Goal: Answer question/provide support: Share knowledge or assist other users

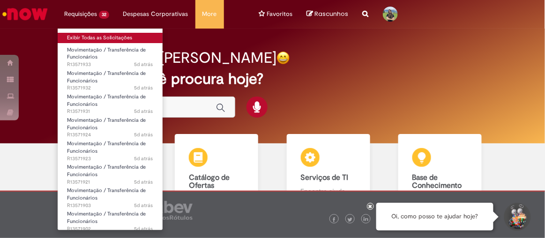
click at [92, 38] on link "Exibir Todas as Solicitações" at bounding box center [110, 38] width 105 height 10
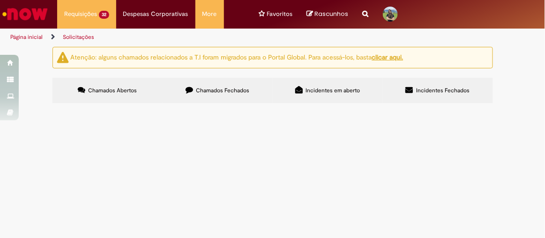
scroll to position [105, 0]
click at [0, 0] on td "Movimentação / Transferência de Funcionários" at bounding box center [0, 0] width 0 height 0
click at [0, 0] on span "Boa tarde!! Tudo bem? Preciso atualizar um centro de custo do funcionário para …" at bounding box center [0, 0] width 0 height 0
click at [0, 0] on span "R13571933" at bounding box center [0, 0] width 0 height 0
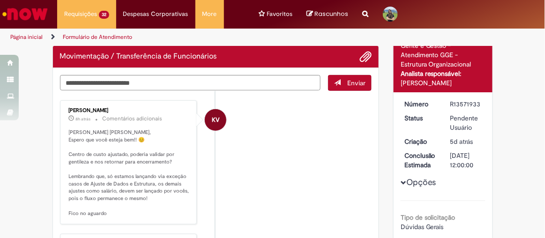
scroll to position [73, 0]
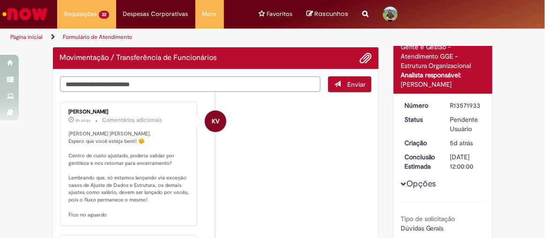
click at [104, 83] on textarea "Digite sua mensagem aqui..." at bounding box center [190, 83] width 261 height 15
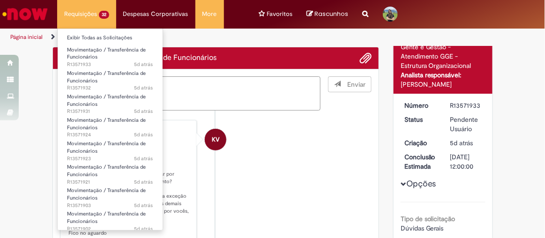
type textarea "**********"
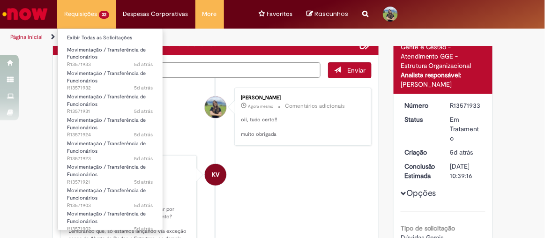
scroll to position [58, 0]
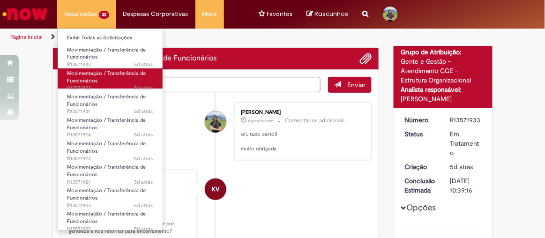
click at [86, 78] on span "Movimentação / Transferência de Funcionários" at bounding box center [106, 77] width 79 height 15
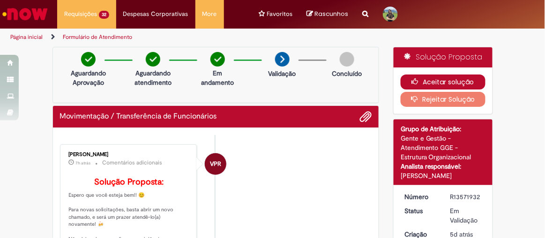
click at [423, 78] on button "Aceitar solução" at bounding box center [443, 82] width 85 height 15
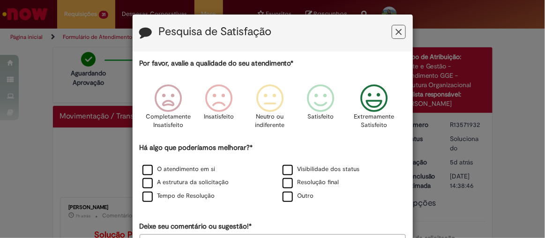
click at [378, 96] on icon "Feedback" at bounding box center [373, 98] width 35 height 28
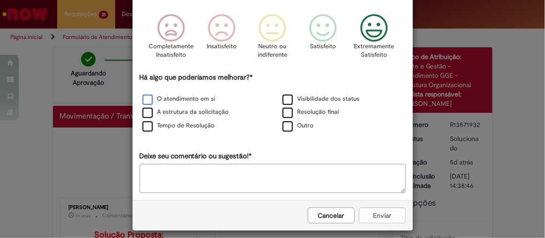
click at [146, 103] on label "O atendimento em si" at bounding box center [178, 99] width 73 height 9
click at [381, 106] on div "Resolução final" at bounding box center [343, 113] width 140 height 14
click at [144, 127] on label "Tempo de Resolução" at bounding box center [178, 125] width 73 height 9
click at [179, 189] on textarea "Deixe seu comentário ou sugestão!*" at bounding box center [273, 178] width 266 height 29
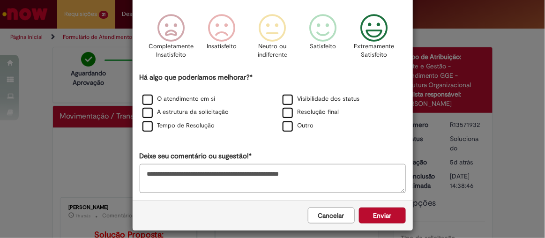
type textarea "**********"
click at [384, 218] on button "Enviar" at bounding box center [382, 216] width 47 height 16
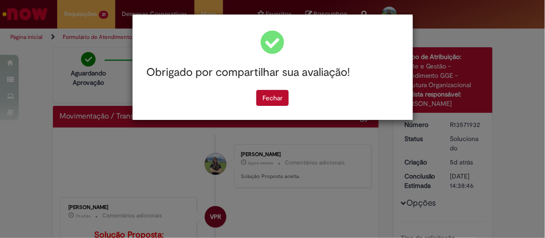
scroll to position [0, 0]
click at [272, 100] on button "Fechar" at bounding box center [272, 98] width 32 height 16
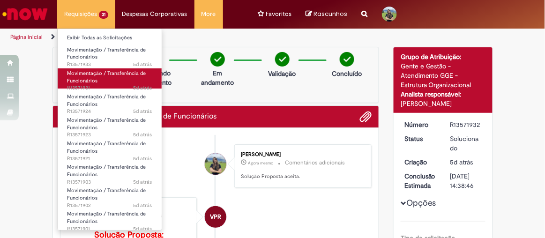
click at [85, 75] on span "Movimentação / Transferência de Funcionários" at bounding box center [106, 77] width 79 height 15
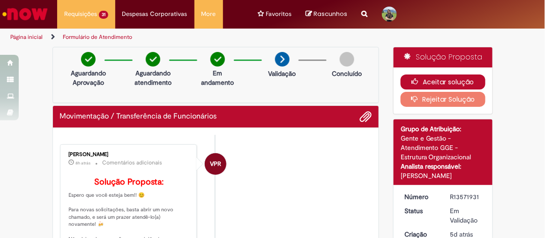
click at [450, 81] on button "Aceitar solução" at bounding box center [443, 82] width 85 height 15
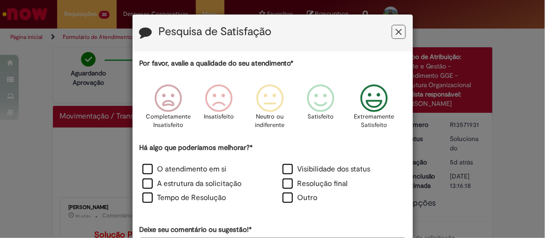
click at [368, 100] on icon "Feedback" at bounding box center [373, 98] width 35 height 28
click at [143, 168] on label "O atendimento em si" at bounding box center [184, 169] width 84 height 11
click at [147, 199] on label "Tempo de Resolução" at bounding box center [184, 198] width 84 height 11
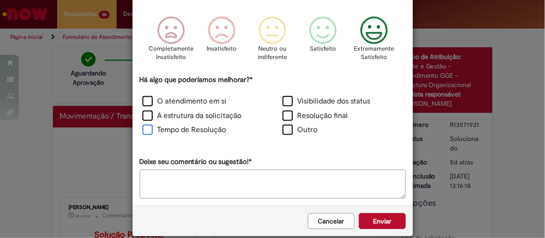
scroll to position [79, 0]
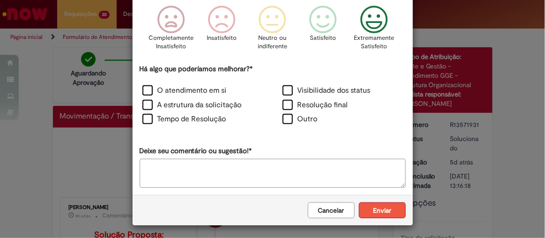
click at [384, 212] on button "Enviar" at bounding box center [382, 210] width 47 height 16
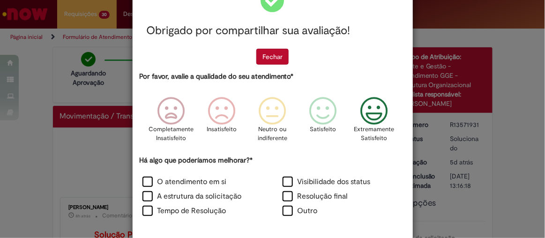
scroll to position [0, 0]
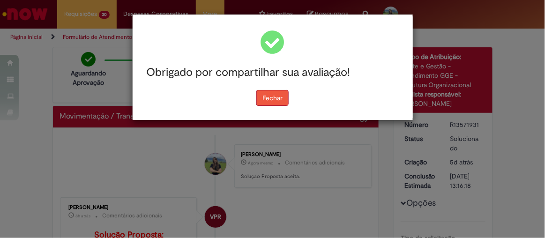
click at [282, 96] on button "Fechar" at bounding box center [272, 98] width 32 height 16
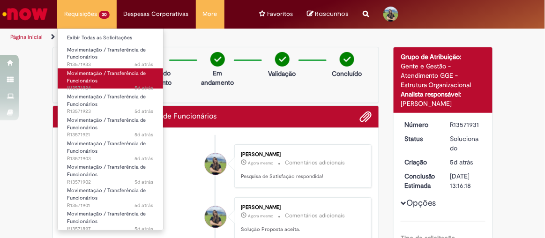
click at [94, 75] on span "Movimentação / Transferência de Funcionários" at bounding box center [106, 77] width 79 height 15
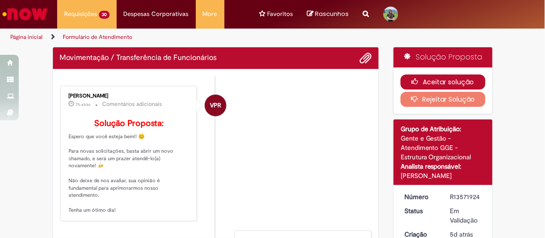
click at [444, 82] on button "Aceitar solução" at bounding box center [443, 82] width 85 height 15
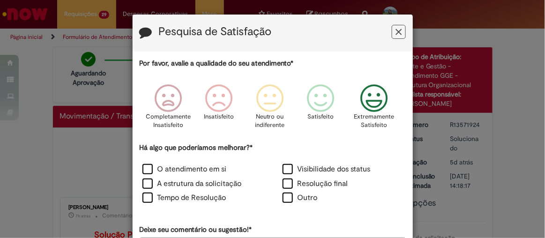
click at [381, 104] on icon "Feedback" at bounding box center [373, 98] width 35 height 28
click at [149, 167] on label "O atendimento em si" at bounding box center [184, 169] width 84 height 11
click at [148, 193] on label "Tempo de Resolução" at bounding box center [184, 198] width 84 height 11
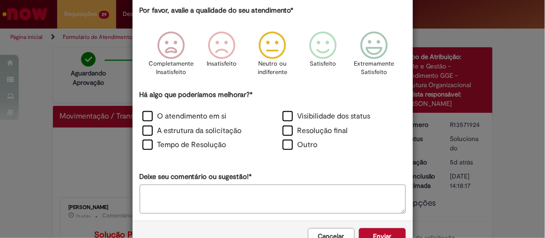
scroll to position [79, 0]
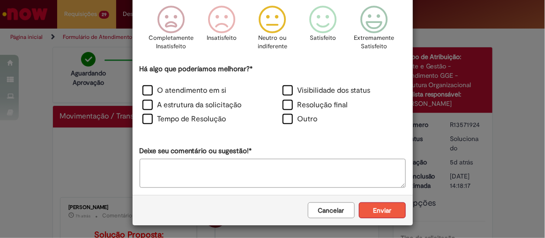
click at [380, 206] on button "Enviar" at bounding box center [382, 210] width 47 height 16
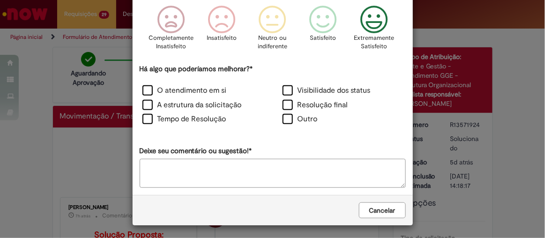
scroll to position [0, 0]
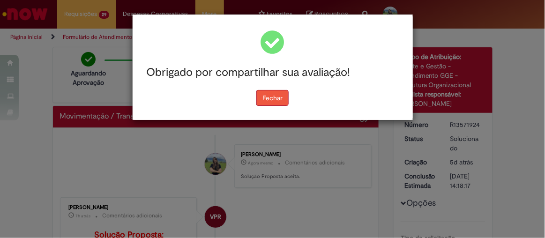
click at [267, 97] on button "Fechar" at bounding box center [272, 98] width 32 height 16
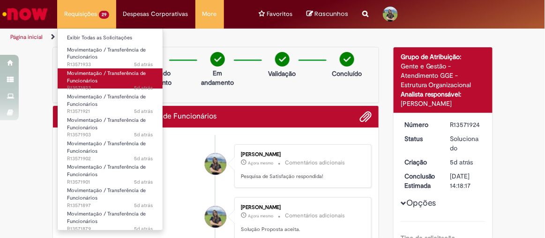
click at [92, 73] on span "Movimentação / Transferência de Funcionários" at bounding box center [106, 77] width 79 height 15
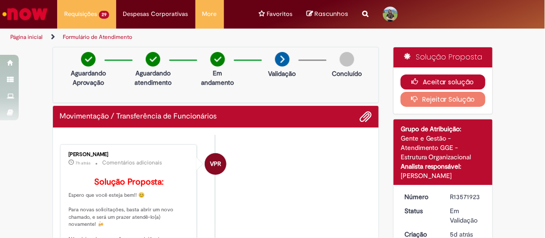
click at [426, 80] on button "Aceitar solução" at bounding box center [443, 82] width 85 height 15
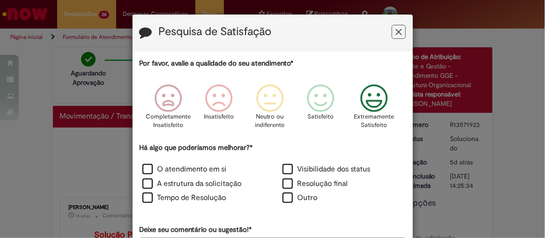
click at [369, 103] on icon "Feedback" at bounding box center [373, 98] width 35 height 28
click at [144, 165] on label "O atendimento em si" at bounding box center [184, 169] width 84 height 11
click at [143, 195] on label "Tempo de Resolução" at bounding box center [184, 198] width 84 height 11
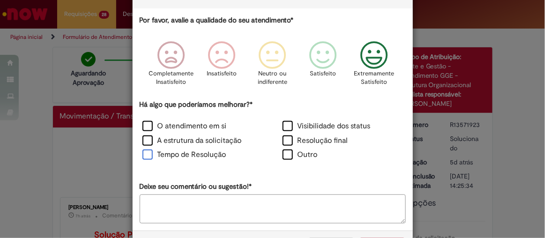
scroll to position [79, 0]
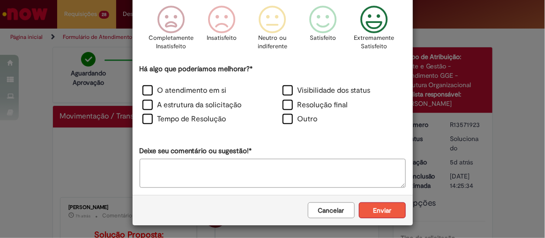
click at [385, 216] on button "Enviar" at bounding box center [382, 210] width 47 height 16
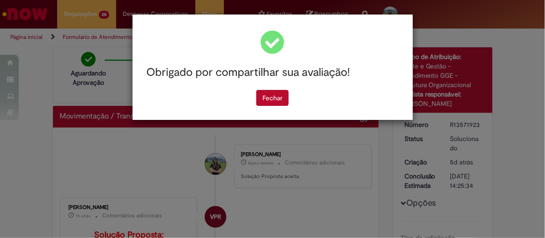
scroll to position [0, 0]
click at [271, 99] on button "Fechar" at bounding box center [272, 98] width 32 height 16
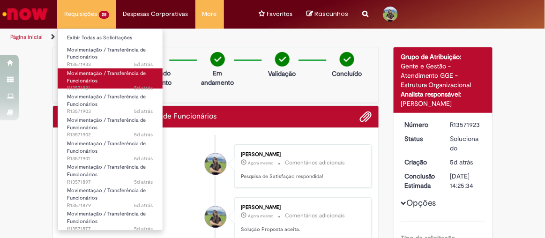
click at [94, 74] on span "Movimentação / Transferência de Funcionários" at bounding box center [106, 77] width 79 height 15
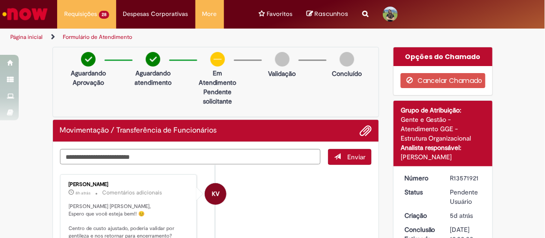
click at [121, 157] on textarea "Digite sua mensagem aqui..." at bounding box center [190, 156] width 261 height 15
type textarea "**********"
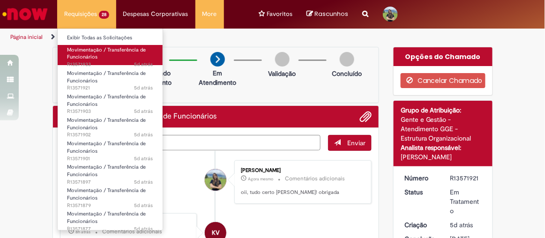
click at [81, 51] on span "Movimentação / Transferência de Funcionários" at bounding box center [106, 53] width 79 height 15
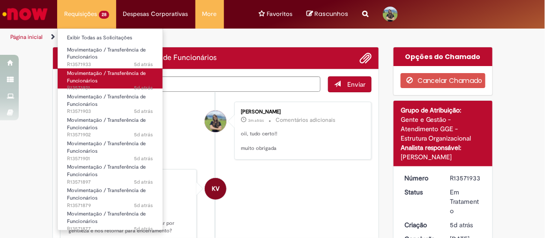
click at [76, 77] on span "Movimentação / Transferência de Funcionários" at bounding box center [106, 77] width 79 height 15
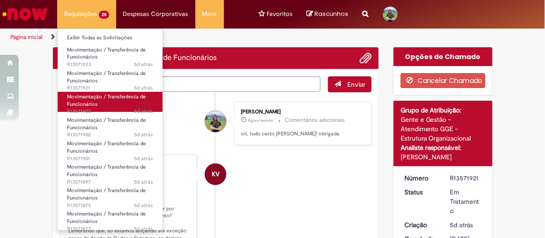
click at [82, 100] on span "Movimentação / Transferência de Funcionários" at bounding box center [106, 100] width 79 height 15
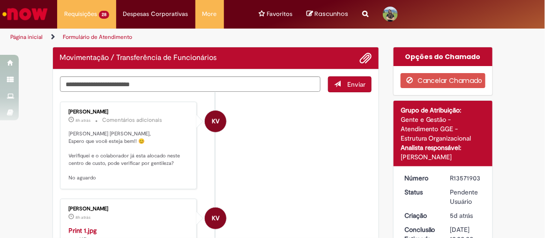
click at [269, 172] on li "KV [PERSON_NAME] 8h atrás 8 horas atrás Comentários adicionais Olá [PERSON_NAME…" at bounding box center [216, 146] width 312 height 88
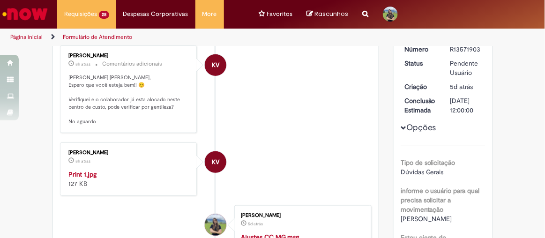
scroll to position [128, 0]
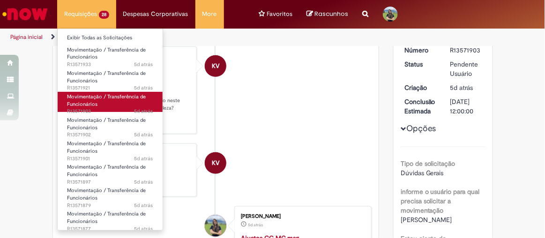
click at [82, 100] on span "Movimentação / Transferência de Funcionários" at bounding box center [106, 100] width 79 height 15
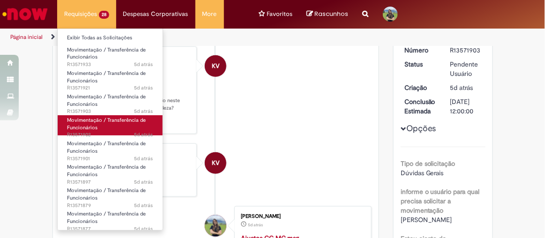
click at [82, 122] on span "Movimentação / Transferência de Funcionários" at bounding box center [106, 124] width 79 height 15
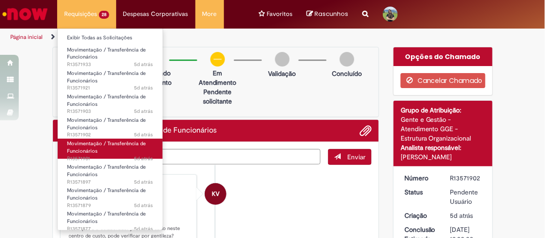
click at [93, 151] on span "Movimentação / Transferência de Funcionários" at bounding box center [106, 147] width 79 height 15
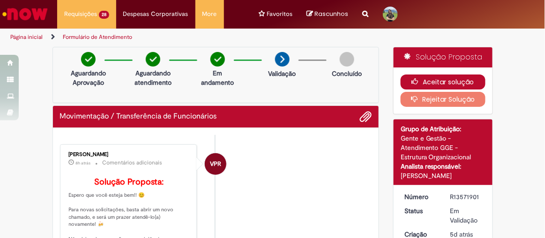
click at [423, 84] on button "Aceitar solução" at bounding box center [443, 82] width 85 height 15
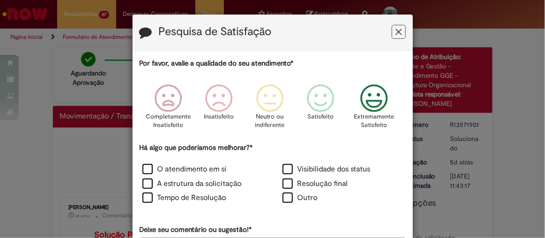
click at [361, 93] on icon "Feedback" at bounding box center [373, 98] width 35 height 28
click at [145, 166] on label "O atendimento em si" at bounding box center [184, 169] width 84 height 11
click at [142, 198] on label "Tempo de Resolução" at bounding box center [184, 198] width 84 height 11
click at [367, 99] on icon "Feedback" at bounding box center [373, 98] width 35 height 28
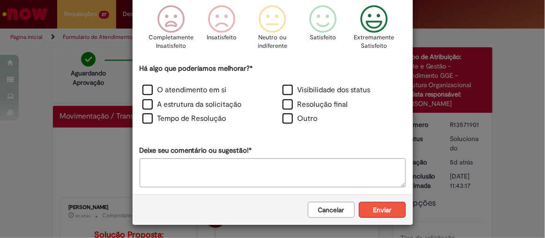
click at [387, 209] on button "Enviar" at bounding box center [382, 210] width 47 height 16
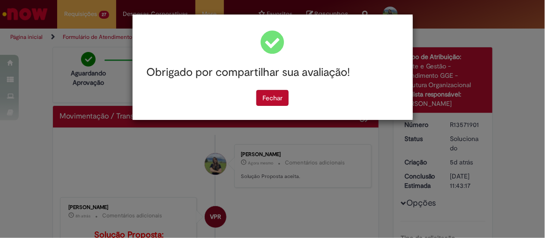
click at [283, 104] on button "Fechar" at bounding box center [272, 98] width 32 height 16
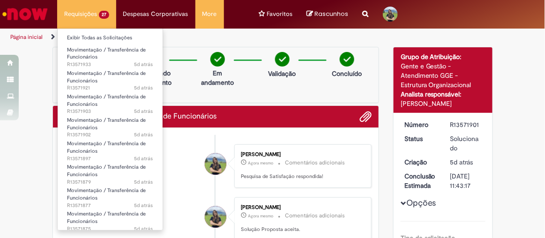
click at [85, 19] on li "Requisições 27 Exibir Todas as Solicitações Movimentação / Transferência de Fun…" at bounding box center [86, 14] width 59 height 28
click at [73, 155] on span "5d atrás 5 dias atrás R13571897" at bounding box center [110, 158] width 86 height 7
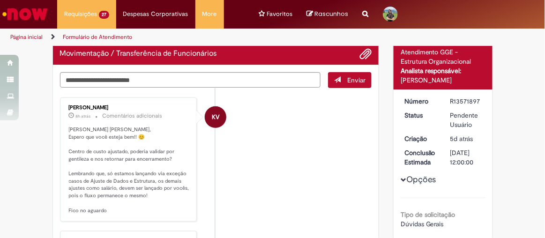
scroll to position [77, 0]
click at [216, 82] on textarea "Digite sua mensagem aqui..." at bounding box center [190, 79] width 261 height 15
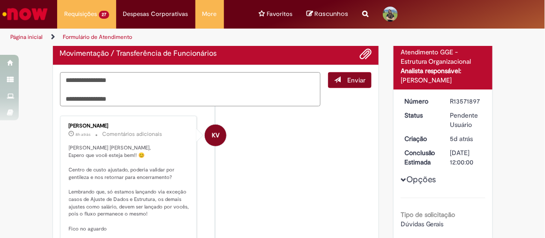
type textarea "**********"
click at [359, 76] on span "Enviar" at bounding box center [356, 80] width 18 height 8
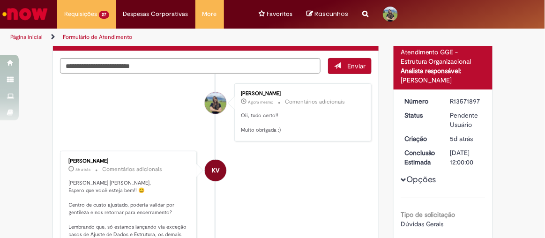
scroll to position [63, 0]
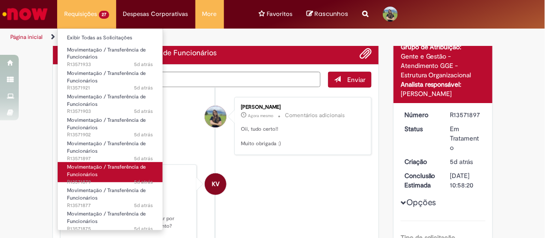
click at [77, 173] on span "Movimentação / Transferência de Funcionários" at bounding box center [106, 171] width 79 height 15
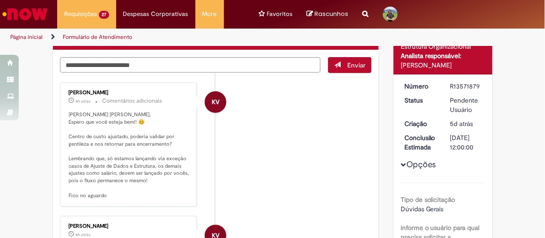
scroll to position [97, 0]
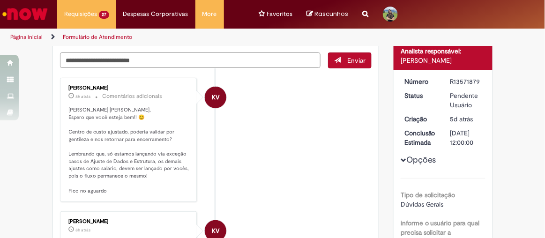
click at [126, 61] on textarea "Digite sua mensagem aqui..." at bounding box center [190, 59] width 261 height 15
type textarea "**********"
click at [349, 60] on span "Enviar" at bounding box center [356, 60] width 18 height 8
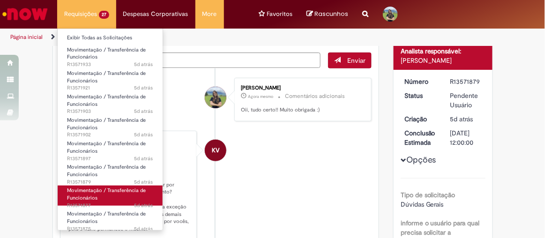
scroll to position [82, 0]
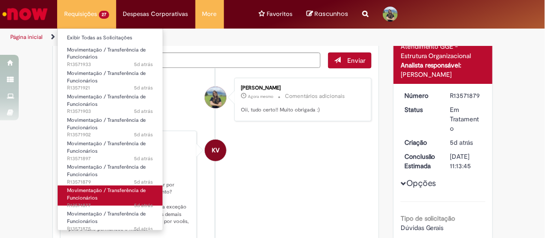
click at [93, 200] on span "Movimentação / Transferência de Funcionários" at bounding box center [106, 194] width 79 height 15
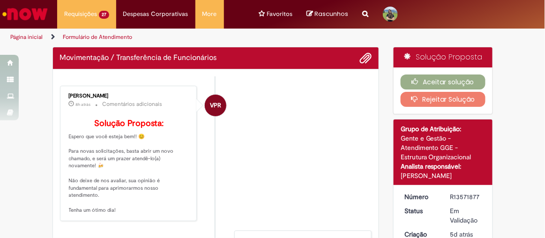
click at [277, 151] on li "VPR [PERSON_NAME] 8h atrás 8 horas atrás Comentários adicionais Solução Propost…" at bounding box center [216, 154] width 312 height 136
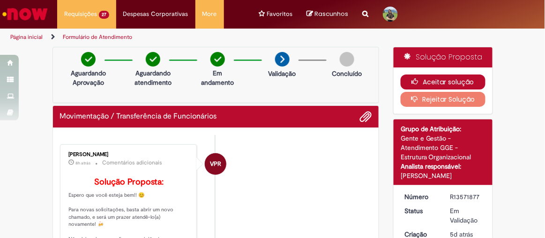
click at [433, 84] on button "Aceitar solução" at bounding box center [443, 82] width 85 height 15
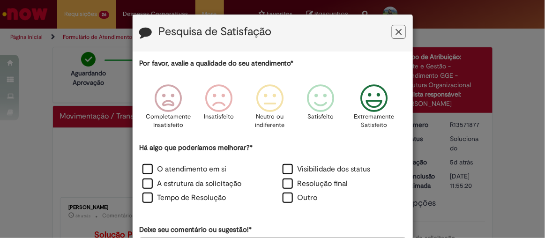
click at [375, 95] on icon "Feedback" at bounding box center [373, 98] width 35 height 28
click at [150, 169] on label "O atendimento em si" at bounding box center [184, 169] width 84 height 11
click at [146, 195] on label "Tempo de Resolução" at bounding box center [184, 198] width 84 height 11
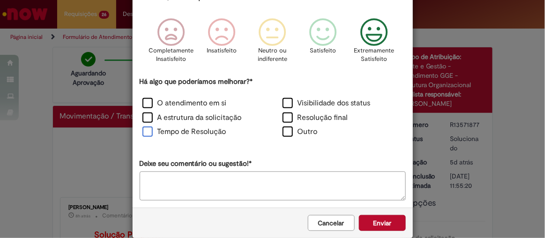
scroll to position [79, 0]
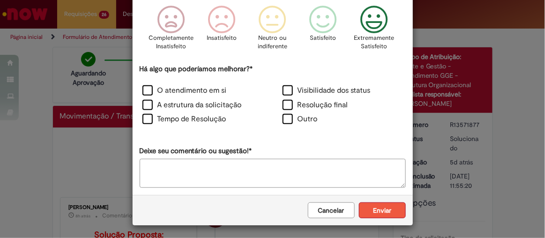
click at [382, 211] on button "Enviar" at bounding box center [382, 210] width 47 height 16
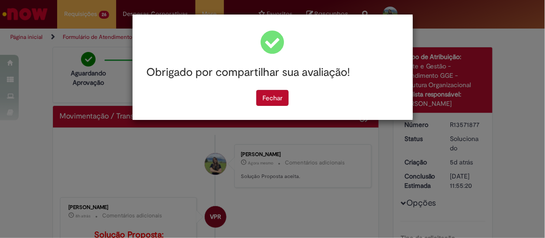
scroll to position [0, 0]
click at [274, 103] on button "Fechar" at bounding box center [272, 98] width 32 height 16
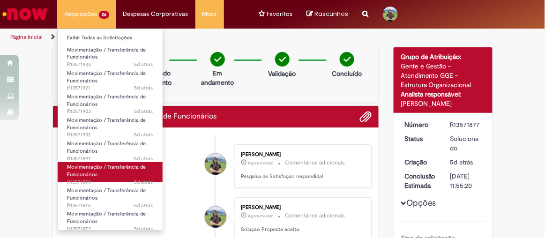
click at [89, 179] on span "5d atrás 5 dias atrás R13571879" at bounding box center [110, 182] width 86 height 7
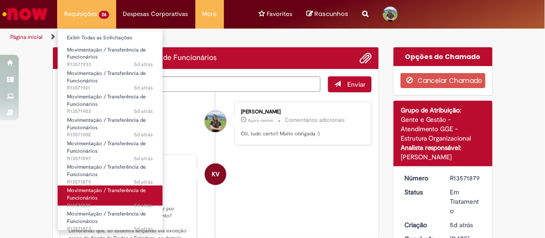
click at [91, 197] on span "Movimentação / Transferência de Funcionários" at bounding box center [106, 194] width 79 height 15
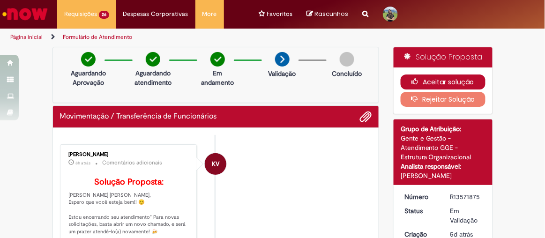
click at [415, 84] on button "Aceitar solução" at bounding box center [443, 82] width 85 height 15
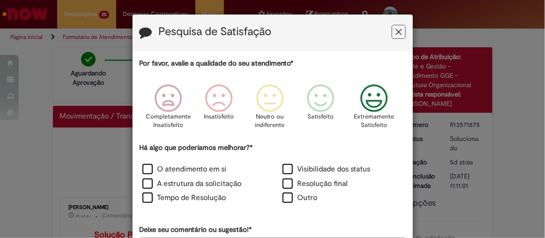
click at [370, 101] on icon "Feedback" at bounding box center [373, 98] width 35 height 28
click at [142, 170] on label "O atendimento em si" at bounding box center [184, 169] width 84 height 11
click at [138, 199] on div "Tempo de Resolução" at bounding box center [203, 199] width 138 height 13
click at [142, 200] on label "Tempo de Resolução" at bounding box center [184, 198] width 84 height 11
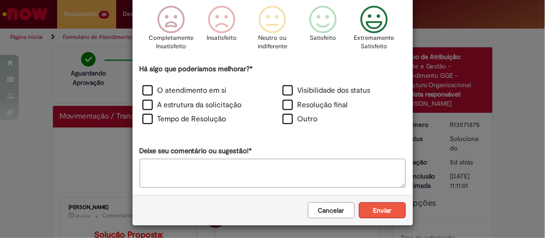
click at [385, 208] on button "Enviar" at bounding box center [382, 210] width 47 height 16
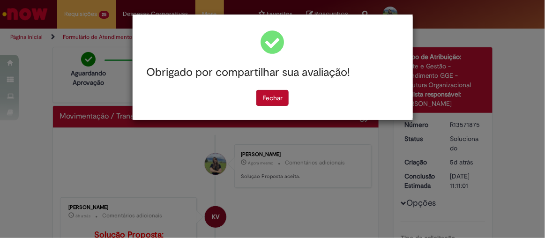
scroll to position [0, 0]
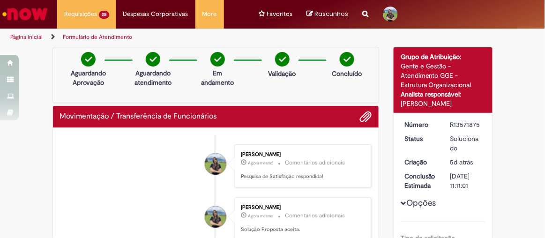
click at [275, 99] on div "Obrigado por compartilhar sua avaliação! [GEOGRAPHIC_DATA]" at bounding box center [272, 119] width 545 height 238
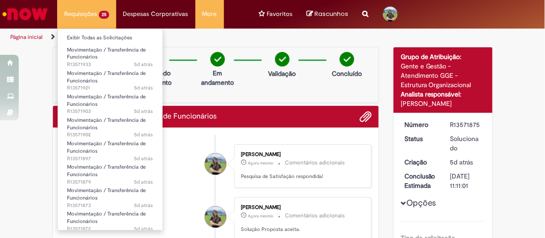
click at [100, 17] on li "Requisições 25 Exibir Todas as Solicitações Movimentação / Transferência de Fun…" at bounding box center [86, 14] width 59 height 28
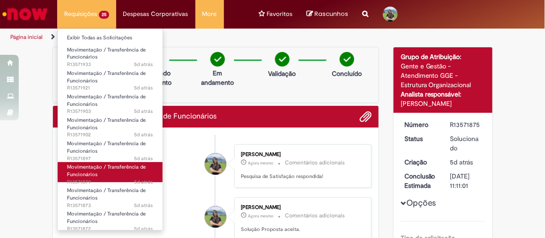
click at [109, 169] on span "Movimentação / Transferência de Funcionários" at bounding box center [106, 171] width 79 height 15
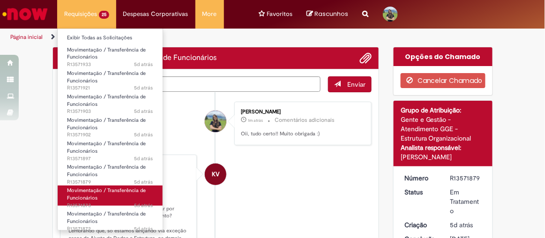
click at [106, 187] on span "Movimentação / Transferência de Funcionários" at bounding box center [106, 194] width 79 height 15
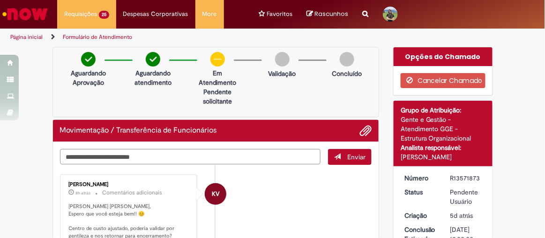
click at [250, 174] on li "KV [PERSON_NAME] 8h atrás 8 horas atrás Comentários adicionais Olá [PERSON_NAME…" at bounding box center [216, 236] width 312 height 125
click at [158, 154] on textarea "Digite sua mensagem aqui..." at bounding box center [190, 156] width 261 height 15
type textarea "**********"
click at [352, 156] on span "Enviar" at bounding box center [356, 157] width 18 height 8
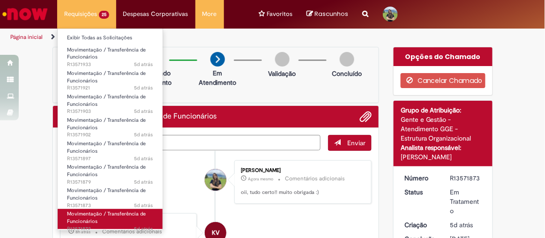
click at [112, 219] on link "Movimentação / Transferência de Funcionários 5d atrás 5 dias atrás R13571872" at bounding box center [110, 219] width 105 height 20
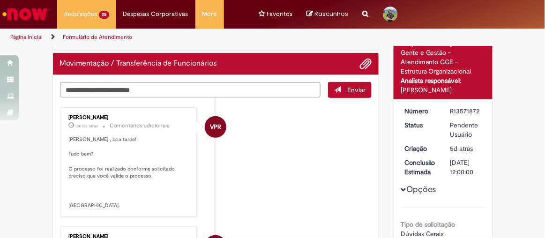
scroll to position [67, 0]
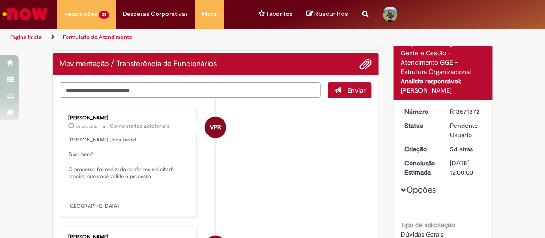
click at [86, 93] on textarea "Digite sua mensagem aqui..." at bounding box center [190, 89] width 261 height 15
type textarea "**********"
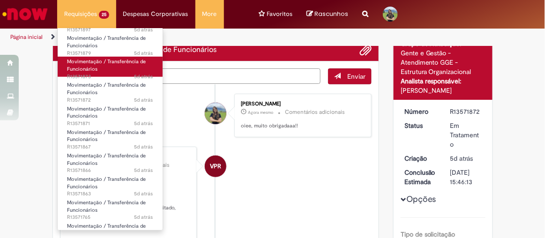
scroll to position [131, 0]
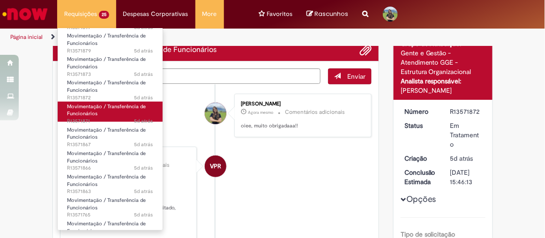
click at [84, 115] on span "Movimentação / Transferência de Funcionários" at bounding box center [106, 110] width 79 height 15
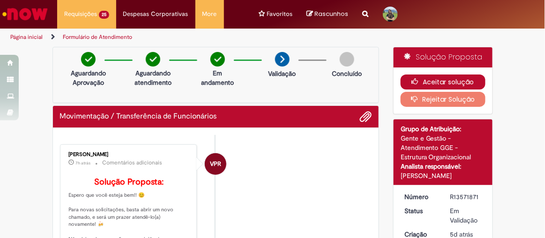
click at [448, 81] on button "Aceitar solução" at bounding box center [443, 82] width 85 height 15
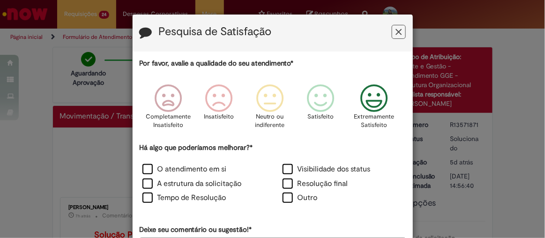
click at [362, 104] on icon "Feedback" at bounding box center [373, 98] width 35 height 28
click at [145, 172] on label "O atendimento em si" at bounding box center [184, 169] width 84 height 11
click at [148, 201] on label "Tempo de Resolução" at bounding box center [184, 198] width 84 height 11
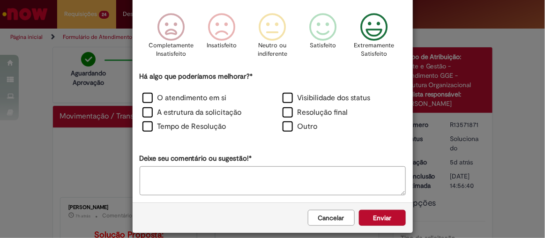
scroll to position [79, 0]
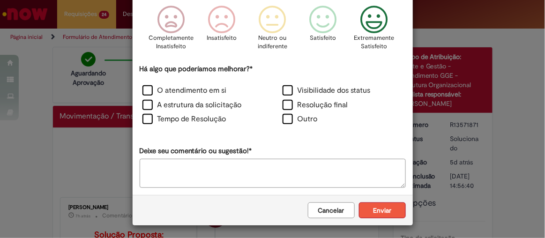
click at [389, 213] on button "Enviar" at bounding box center [382, 210] width 47 height 16
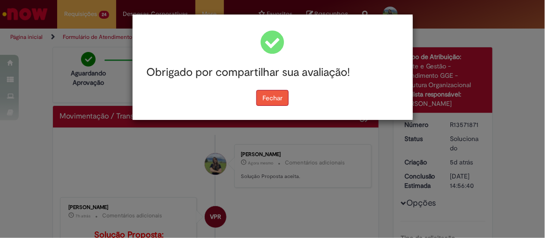
click at [279, 103] on button "Fechar" at bounding box center [272, 98] width 32 height 16
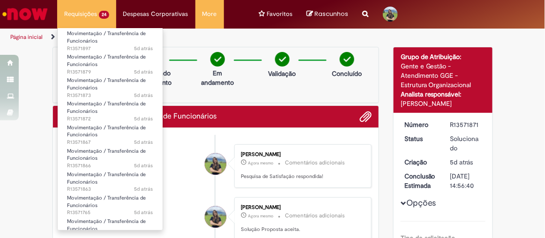
scroll to position [117, 0]
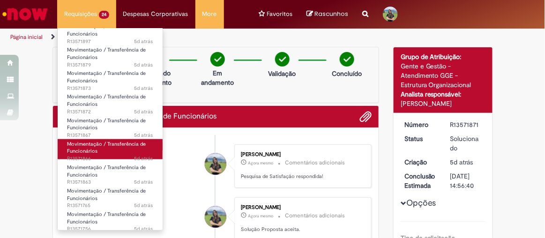
click at [78, 151] on span "Movimentação / Transferência de Funcionários" at bounding box center [106, 148] width 79 height 15
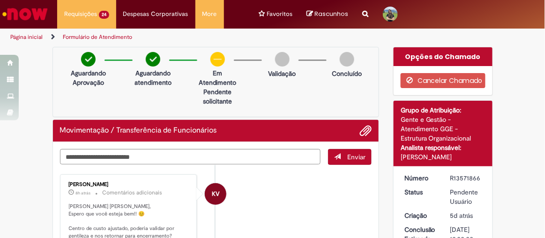
click at [282, 186] on li "KV [PERSON_NAME] 8h atrás 8 horas atrás Comentários adicionais Olá [PERSON_NAME…" at bounding box center [216, 236] width 312 height 125
click at [187, 152] on textarea "Digite sua mensagem aqui..." at bounding box center [190, 156] width 261 height 15
type textarea "**********"
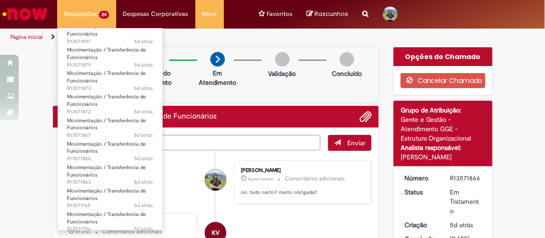
click at [85, 15] on li "Requisições 24 Exibir Todas as Solicitações Movimentação / Transferência de Fun…" at bounding box center [86, 14] width 59 height 28
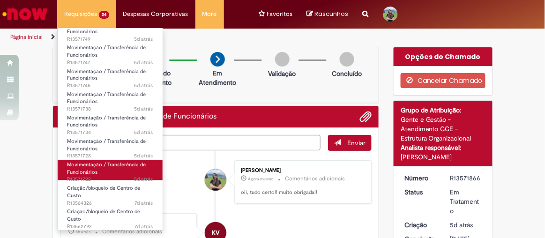
click at [100, 170] on link "Movimentação / Transferência de Funcionários 5d atrás 5 dias atrás R13571722" at bounding box center [110, 170] width 105 height 20
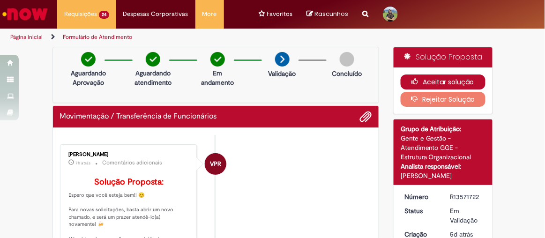
click at [432, 75] on button "Aceitar solução" at bounding box center [443, 82] width 85 height 15
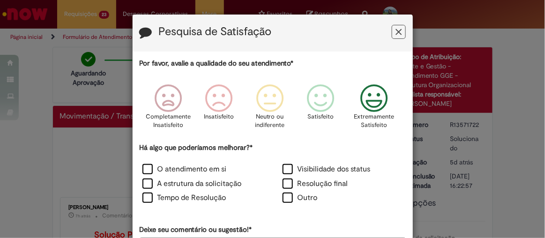
click at [378, 99] on icon "Feedback" at bounding box center [373, 98] width 35 height 28
click at [142, 170] on label "O atendimento em si" at bounding box center [184, 169] width 84 height 11
click at [145, 199] on label "Tempo de Resolução" at bounding box center [184, 198] width 84 height 11
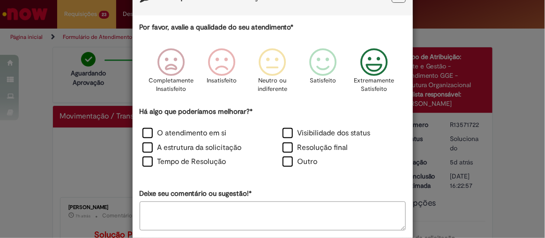
scroll to position [79, 0]
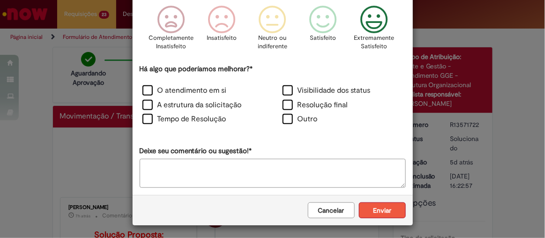
click at [377, 209] on button "Enviar" at bounding box center [382, 210] width 47 height 16
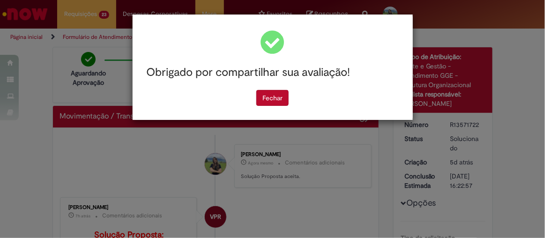
scroll to position [0, 0]
click at [271, 94] on button "Fechar" at bounding box center [272, 98] width 32 height 16
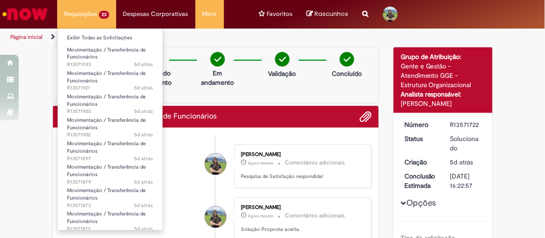
scroll to position [354, 0]
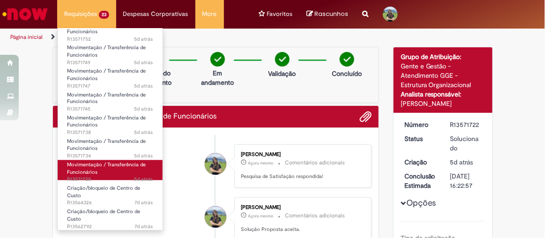
click at [120, 172] on link "Movimentação / Transferência de Funcionários 5d atrás 5 dias atrás R13571728" at bounding box center [110, 170] width 105 height 20
click at [109, 168] on link "Movimentação / Transferência de Funcionários 5d atrás 5 dias atrás R13571728" at bounding box center [110, 170] width 105 height 20
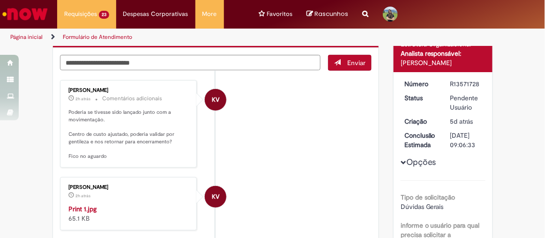
scroll to position [95, 0]
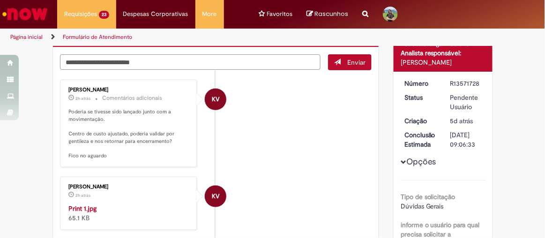
click at [73, 64] on textarea "Digite sua mensagem aqui..." at bounding box center [190, 61] width 261 height 15
type textarea "*"
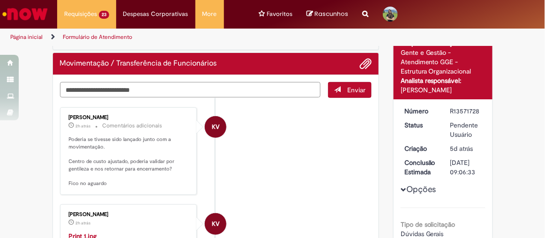
scroll to position [0, 0]
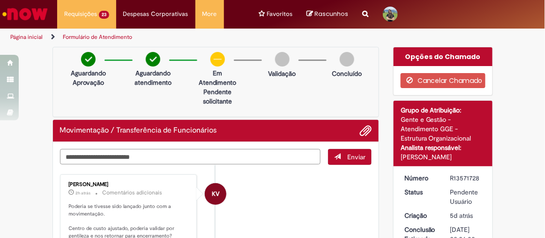
click at [77, 155] on textarea "Digite sua mensagem aqui..." at bounding box center [190, 156] width 261 height 15
type textarea "**********"
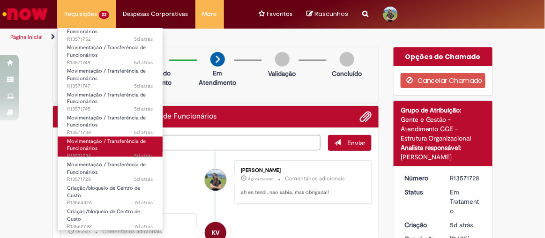
click at [110, 149] on link "Movimentação / Transferência de Funcionários 5d atrás 5 dias atrás R13571734" at bounding box center [110, 147] width 105 height 20
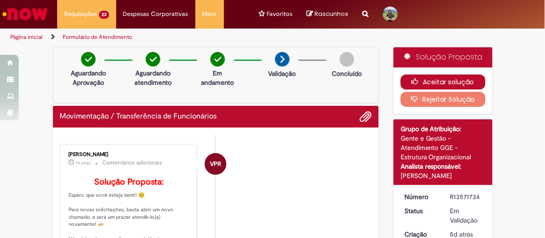
click at [449, 84] on button "Aceitar solução" at bounding box center [443, 82] width 85 height 15
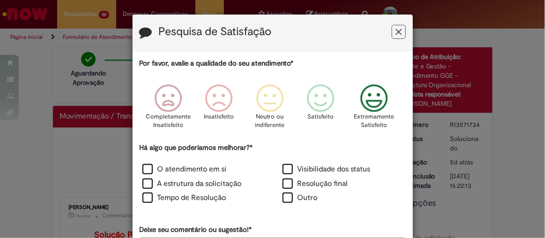
click at [368, 97] on icon "Feedback" at bounding box center [373, 98] width 35 height 28
click at [146, 168] on label "O atendimento em si" at bounding box center [184, 169] width 84 height 11
click at [148, 202] on label "Tempo de Resolução" at bounding box center [184, 198] width 84 height 11
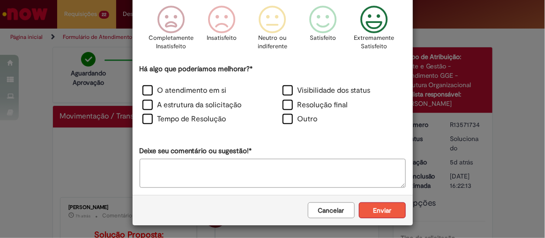
click at [390, 210] on button "Enviar" at bounding box center [382, 210] width 47 height 16
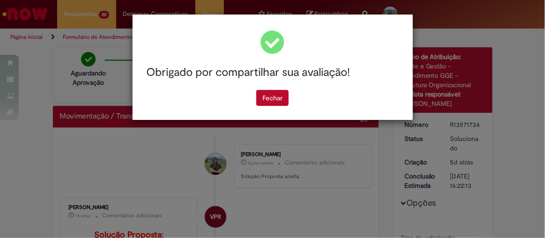
scroll to position [0, 0]
click at [269, 97] on button "Fechar" at bounding box center [272, 98] width 32 height 16
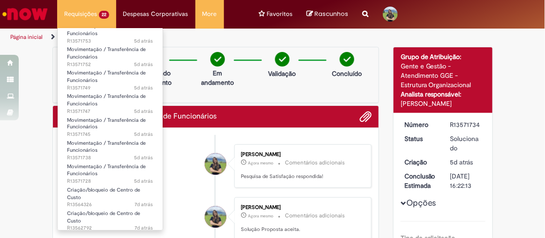
scroll to position [331, 0]
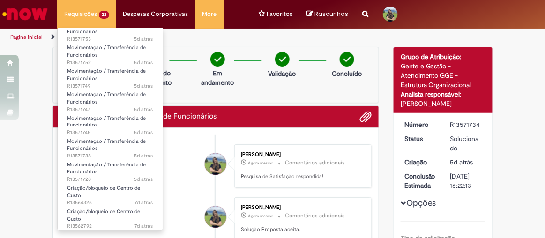
click at [87, 17] on li "Requisições 22 Exibir Todas as Solicitações Movimentação / Transferência de Fun…" at bounding box center [86, 14] width 59 height 28
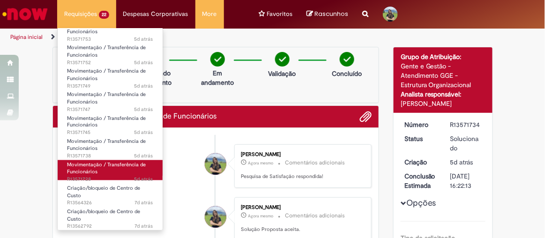
click at [107, 165] on span "Movimentação / Transferência de Funcionários" at bounding box center [106, 169] width 79 height 15
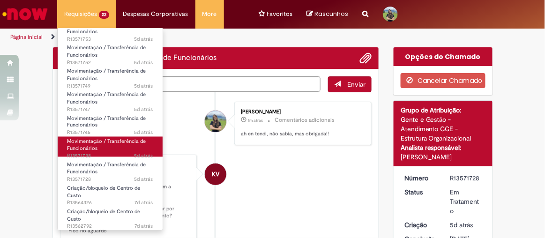
click at [105, 144] on link "Movimentação / Transferência de Funcionários 5d atrás 5 dias atrás R13571738" at bounding box center [110, 147] width 105 height 20
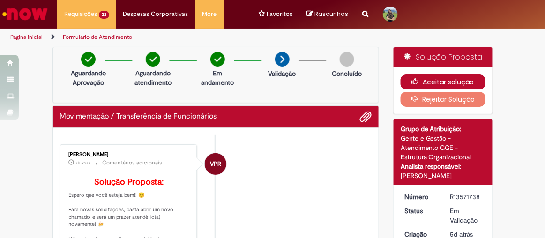
click at [444, 79] on button "Aceitar solução" at bounding box center [443, 82] width 85 height 15
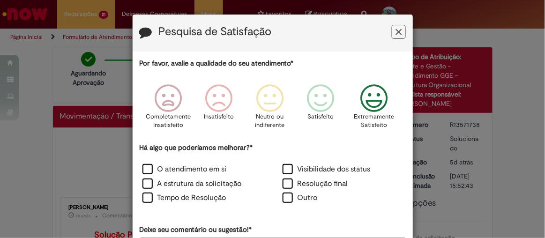
click at [371, 98] on icon "Feedback" at bounding box center [373, 98] width 35 height 28
click at [142, 165] on label "O atendimento em si" at bounding box center [184, 169] width 84 height 11
click at [145, 197] on label "Tempo de Resolução" at bounding box center [184, 198] width 84 height 11
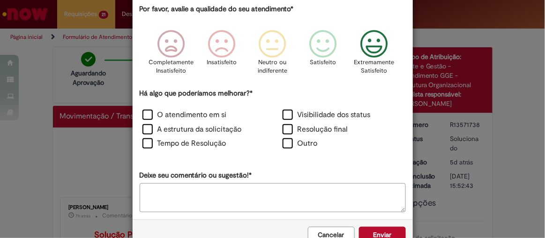
scroll to position [79, 0]
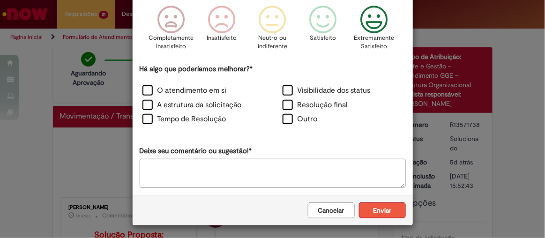
click at [385, 208] on button "Enviar" at bounding box center [382, 210] width 47 height 16
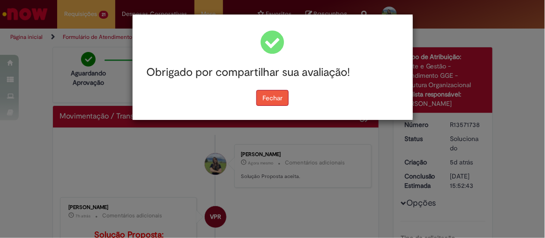
click at [267, 103] on div "Obrigado por compartilhar sua avaliação! [GEOGRAPHIC_DATA]" at bounding box center [273, 67] width 280 height 105
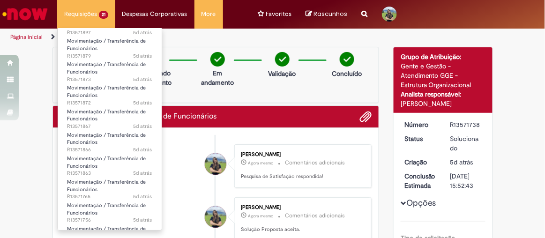
scroll to position [124, 0]
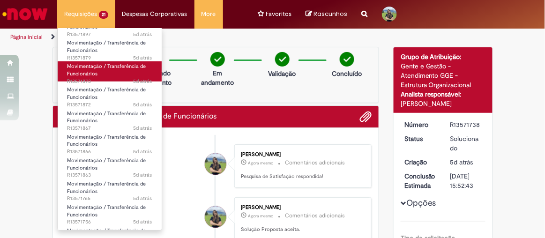
click at [74, 74] on span "Movimentação / Transferência de Funcionários" at bounding box center [106, 70] width 79 height 15
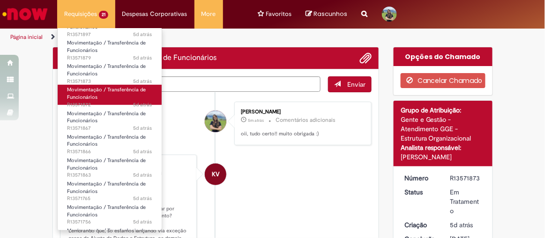
click at [85, 98] on span "Movimentação / Transferência de Funcionários" at bounding box center [106, 93] width 79 height 15
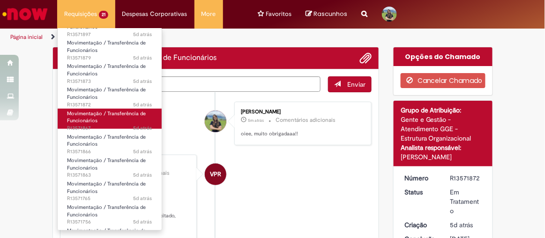
click at [83, 117] on span "Movimentação / Transferência de Funcionários" at bounding box center [106, 117] width 79 height 15
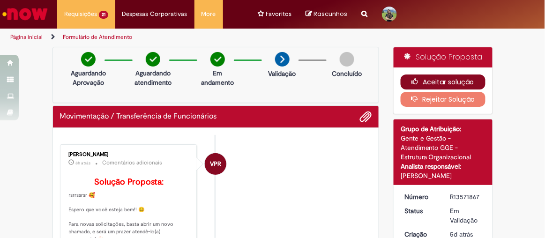
click at [440, 79] on button "Aceitar solução" at bounding box center [443, 82] width 85 height 15
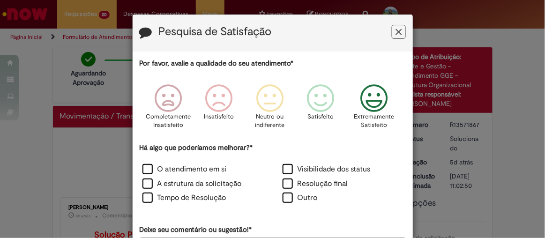
click at [373, 95] on icon "Feedback" at bounding box center [373, 98] width 35 height 28
click at [142, 170] on label "O atendimento em si" at bounding box center [184, 169] width 84 height 11
click at [142, 196] on label "Tempo de Resolução" at bounding box center [184, 198] width 84 height 11
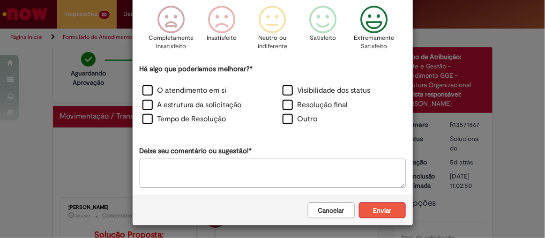
click at [378, 202] on button "Enviar" at bounding box center [382, 210] width 47 height 16
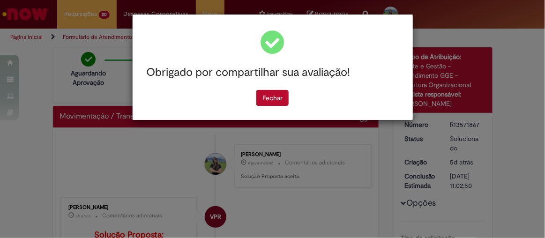
scroll to position [0, 0]
click at [264, 91] on button "Fechar" at bounding box center [272, 98] width 32 height 16
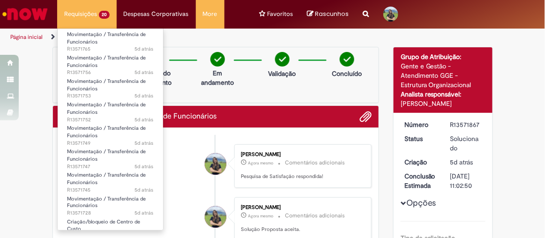
scroll to position [271, 0]
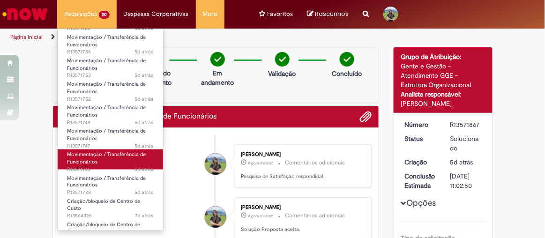
click at [127, 160] on link "Movimentação / Transferência de Funcionários 5d atrás 5 dias atrás R13571745" at bounding box center [110, 159] width 105 height 20
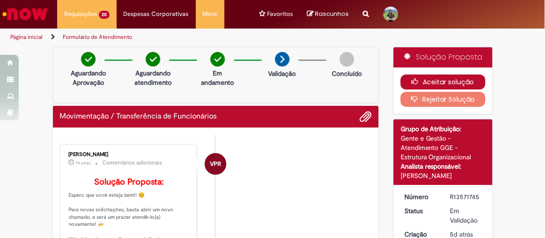
click at [413, 82] on icon "button" at bounding box center [417, 81] width 11 height 7
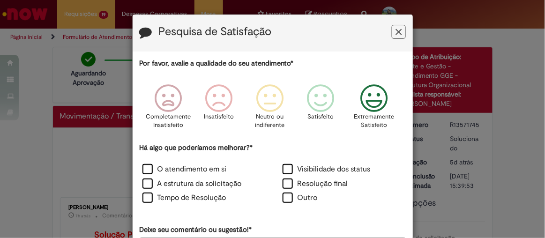
click at [370, 106] on icon "Feedback" at bounding box center [373, 98] width 35 height 28
click at [142, 170] on label "O atendimento em si" at bounding box center [184, 169] width 84 height 11
click at [142, 192] on div "Tempo de Resolução" at bounding box center [203, 199] width 140 height 15
click at [142, 199] on label "Tempo de Resolução" at bounding box center [184, 198] width 84 height 11
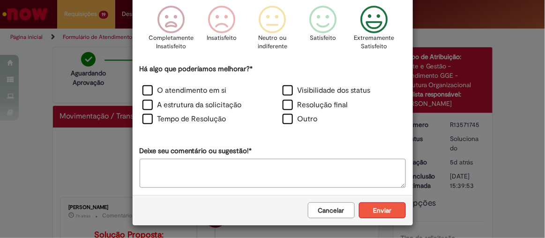
click at [388, 216] on button "Enviar" at bounding box center [382, 210] width 47 height 16
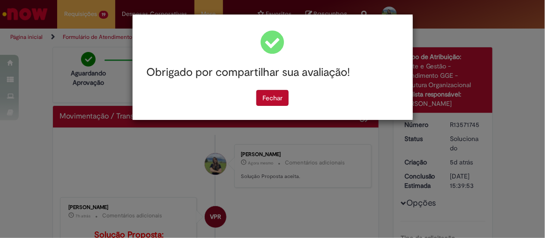
scroll to position [0, 0]
click at [267, 107] on div "Obrigado por compartilhar sua avaliação! [GEOGRAPHIC_DATA]" at bounding box center [273, 67] width 280 height 105
click at [268, 100] on button "Fechar" at bounding box center [272, 98] width 32 height 16
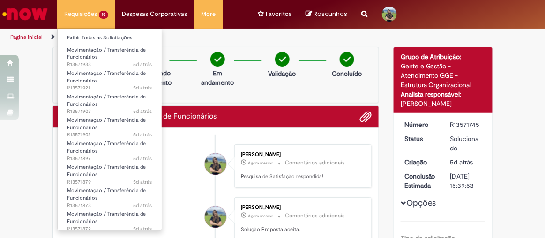
click at [102, 19] on li "Requisições 19 Exibir Todas as Solicitações Movimentação / Transferência de Fun…" at bounding box center [86, 14] width 58 height 28
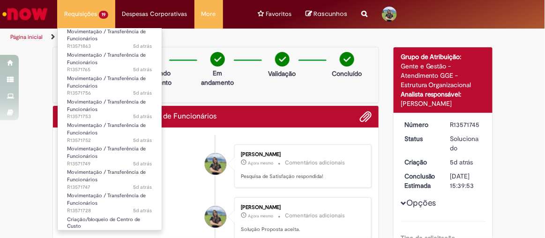
scroll to position [261, 0]
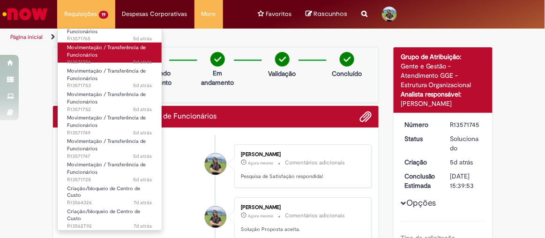
click at [107, 59] on span "5d atrás 5 dias atrás R13571756" at bounding box center [109, 62] width 85 height 7
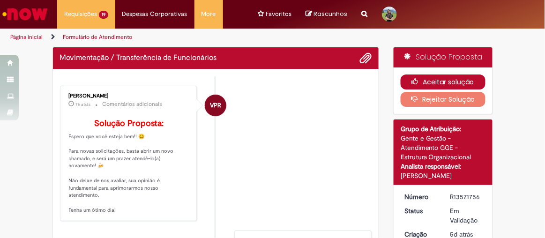
click at [422, 83] on button "Aceitar solução" at bounding box center [443, 82] width 85 height 15
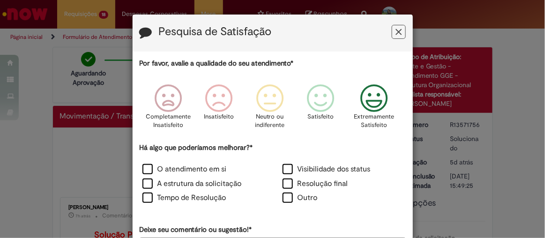
click at [366, 102] on icon "Feedback" at bounding box center [373, 98] width 35 height 28
click at [148, 169] on label "O atendimento em si" at bounding box center [184, 169] width 84 height 11
click at [142, 202] on label "Tempo de Resolução" at bounding box center [184, 198] width 84 height 11
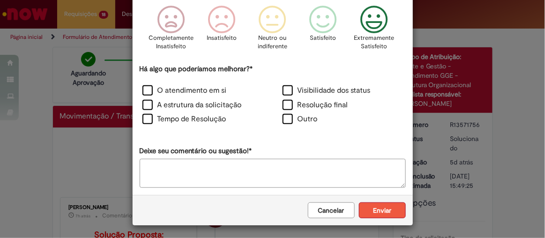
click at [377, 211] on button "Enviar" at bounding box center [382, 210] width 47 height 16
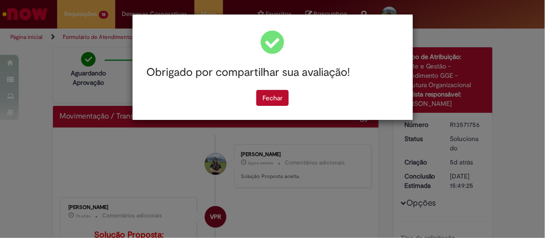
scroll to position [0, 0]
click at [266, 96] on button "Fechar" at bounding box center [272, 98] width 32 height 16
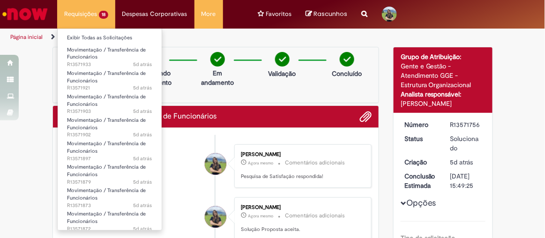
click at [86, 18] on li "Requisições 18 Exibir Todas as Solicitações Movimentação / Transferência de Fun…" at bounding box center [86, 14] width 58 height 28
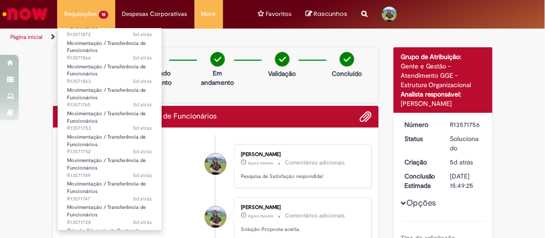
scroll to position [237, 0]
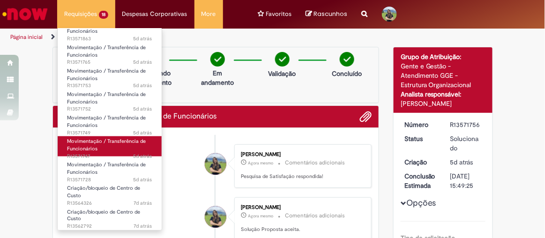
click at [91, 148] on span "Movimentação / Transferência de Funcionários" at bounding box center [106, 145] width 79 height 15
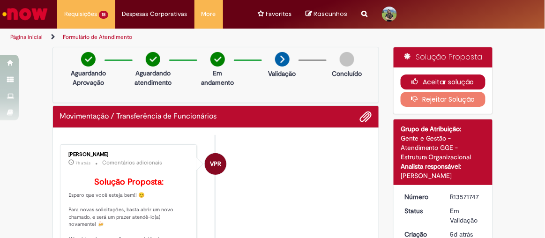
click at [445, 81] on button "Aceitar solução" at bounding box center [443, 82] width 85 height 15
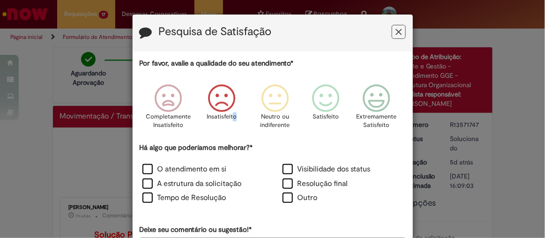
drag, startPoint x: 237, startPoint y: 138, endPoint x: 231, endPoint y: 122, distance: 17.1
click at [231, 122] on div "Insatisfeito" at bounding box center [221, 109] width 53 height 64
click at [236, 154] on div "Há algo que poderíamos melhorar?* O atendimento em si Visibilidade dos status A…" at bounding box center [273, 174] width 266 height 63
click at [243, 158] on div "Há algo que poderíamos melhorar?* O atendimento em si Visibilidade dos status A…" at bounding box center [273, 174] width 266 height 63
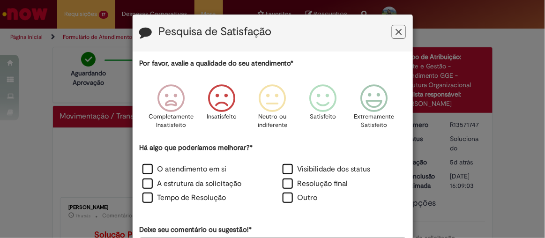
click at [243, 158] on div "Há algo que poderíamos melhorar?* O atendimento em si Visibilidade dos status A…" at bounding box center [273, 174] width 266 height 63
click at [261, 158] on div "Há algo que poderíamos melhorar?* O atendimento em si Visibilidade dos status A…" at bounding box center [273, 174] width 266 height 63
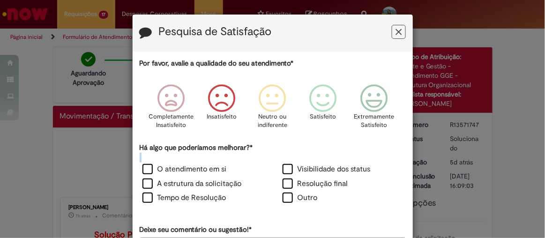
click at [261, 158] on div "Há algo que poderíamos melhorar?* O atendimento em si Visibilidade dos status A…" at bounding box center [273, 174] width 266 height 63
click at [258, 128] on p "Neutro ou indiferente" at bounding box center [272, 120] width 39 height 17
click at [259, 158] on div "Há algo que poderíamos melhorar?* O atendimento em si Visibilidade dos status A…" at bounding box center [273, 174] width 266 height 63
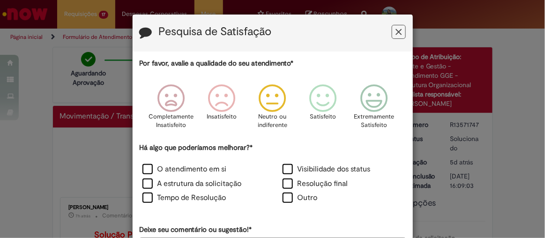
click at [259, 158] on div "Há algo que poderíamos melhorar?* O atendimento em si Visibilidade dos status A…" at bounding box center [273, 174] width 266 height 63
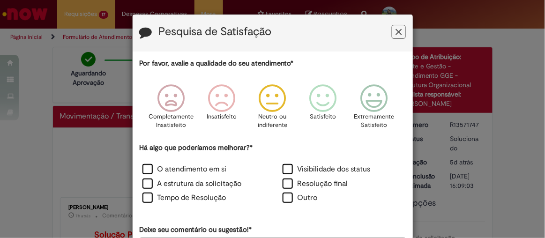
click at [396, 27] on icon "Feedback" at bounding box center [399, 32] width 6 height 10
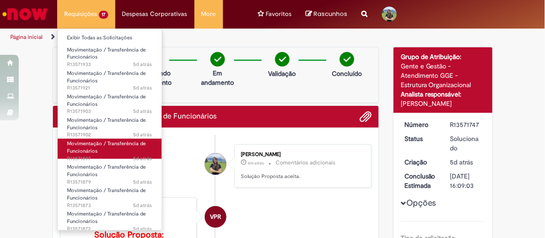
click at [104, 152] on link "Movimentação / Transferência de Funcionários 5d atrás 5 dias atrás R13571897" at bounding box center [110, 149] width 104 height 20
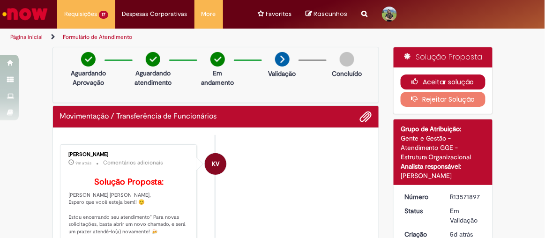
click at [412, 80] on icon "button" at bounding box center [417, 81] width 11 height 7
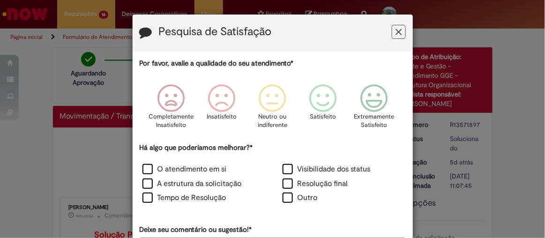
click at [411, 80] on div "Pesquisa de Satisfação Por favor, avalie a qualidade do seu atendimento* Comple…" at bounding box center [272, 119] width 545 height 238
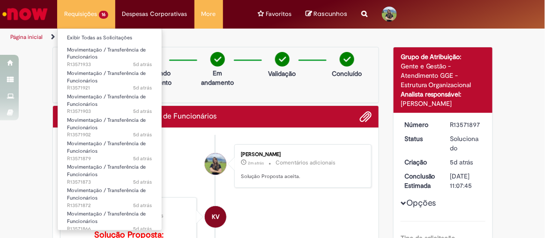
click at [83, 16] on li "Requisições 16 Exibir Todas as Solicitações Movimentação / Transferência de Fun…" at bounding box center [86, 14] width 58 height 28
click at [90, 55] on span "Movimentação / Transferência de Funcionários" at bounding box center [106, 53] width 79 height 15
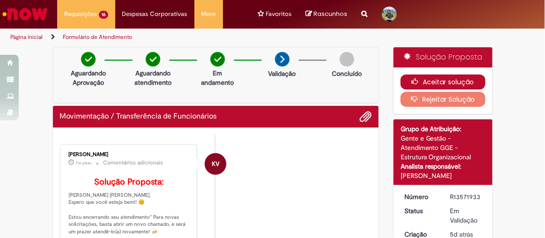
click at [415, 80] on icon "button" at bounding box center [417, 81] width 11 height 7
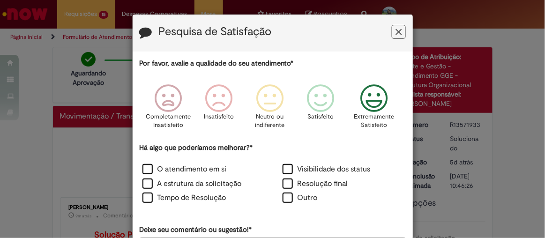
click at [375, 102] on icon "Feedback" at bounding box center [373, 98] width 35 height 28
click at [146, 171] on label "O atendimento em si" at bounding box center [184, 169] width 84 height 11
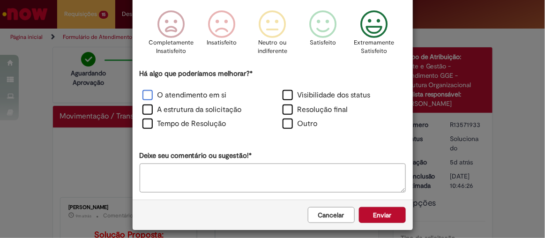
scroll to position [79, 0]
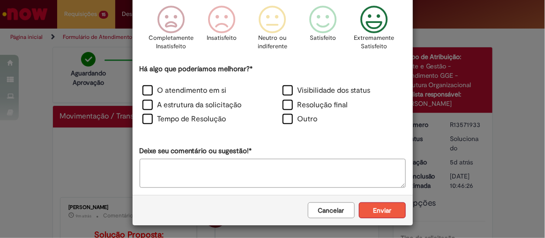
click at [377, 211] on button "Enviar" at bounding box center [382, 210] width 47 height 16
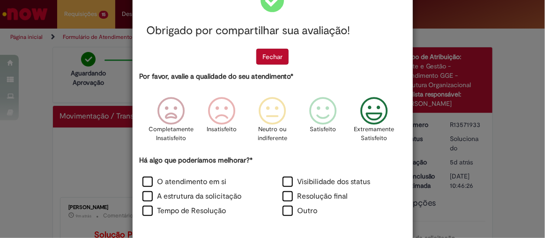
scroll to position [0, 0]
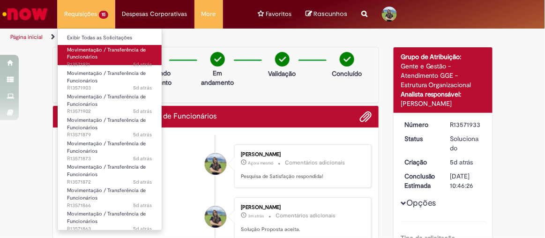
click at [85, 55] on span "Movimentação / Transferência de Funcionários" at bounding box center [106, 53] width 79 height 15
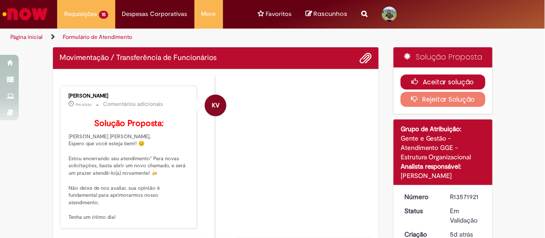
click at [436, 84] on button "Aceitar solução" at bounding box center [443, 82] width 85 height 15
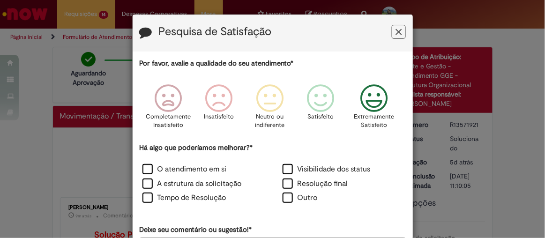
click at [370, 99] on icon "Feedback" at bounding box center [373, 98] width 35 height 28
click at [144, 168] on label "O atendimento em si" at bounding box center [184, 169] width 84 height 11
click at [144, 199] on label "Tempo de Resolução" at bounding box center [184, 198] width 84 height 11
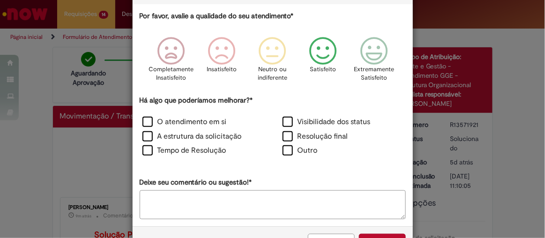
scroll to position [79, 0]
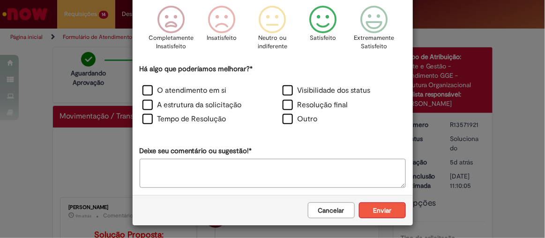
click at [369, 212] on button "Enviar" at bounding box center [382, 210] width 47 height 16
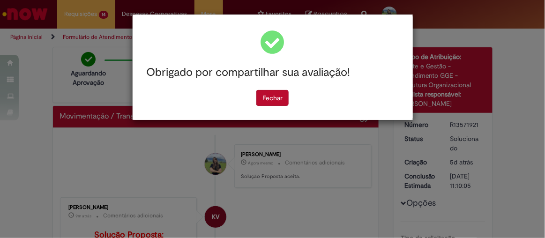
scroll to position [0, 0]
click at [269, 95] on button "Fechar" at bounding box center [272, 98] width 32 height 16
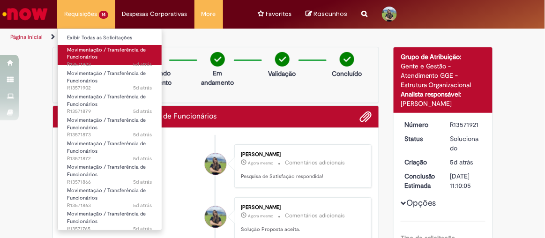
click at [86, 56] on span "Movimentação / Transferência de Funcionários" at bounding box center [106, 53] width 79 height 15
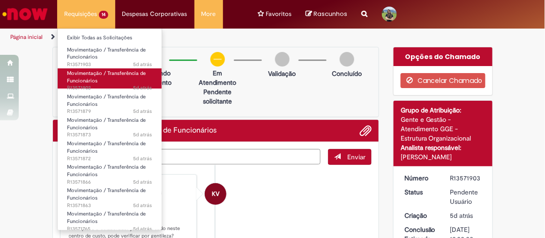
click at [82, 75] on span "Movimentação / Transferência de Funcionários" at bounding box center [106, 77] width 79 height 15
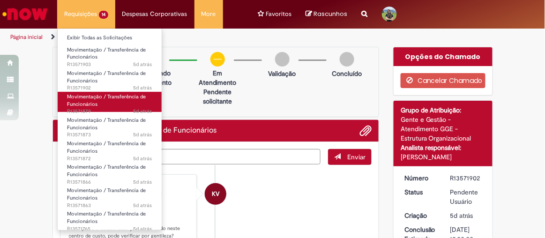
click at [82, 99] on span "Movimentação / Transferência de Funcionários" at bounding box center [106, 100] width 79 height 15
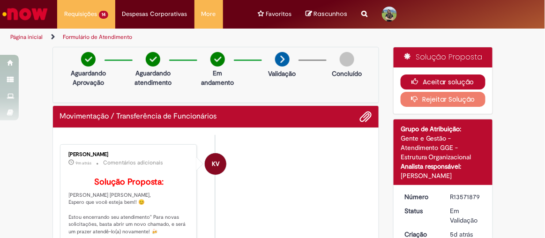
click at [406, 76] on button "Aceitar solução" at bounding box center [443, 82] width 85 height 15
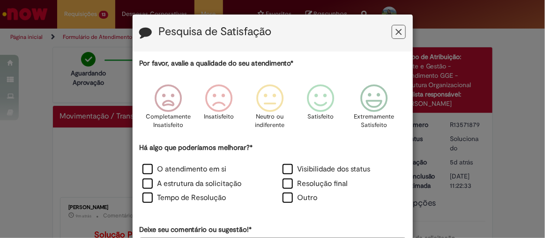
click at [366, 104] on icon "Feedback" at bounding box center [373, 98] width 35 height 28
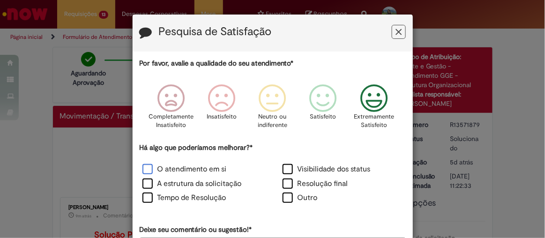
click at [144, 172] on label "O atendimento em si" at bounding box center [184, 169] width 84 height 11
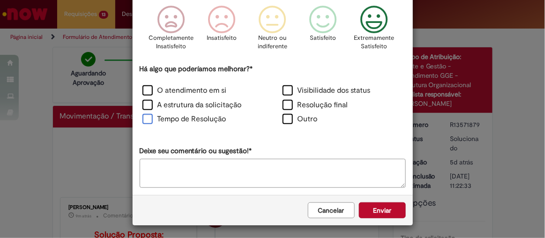
click at [144, 121] on label "Tempo de Resolução" at bounding box center [184, 119] width 84 height 11
click at [378, 211] on button "Enviar" at bounding box center [382, 210] width 47 height 16
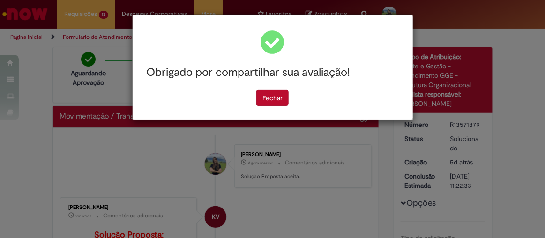
scroll to position [0, 0]
click at [272, 98] on button "Fechar" at bounding box center [272, 98] width 32 height 16
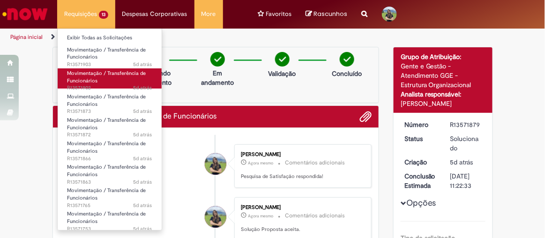
click at [97, 82] on link "Movimentação / Transferência de Funcionários 5d atrás 5 dias atrás R13571902" at bounding box center [110, 78] width 104 height 20
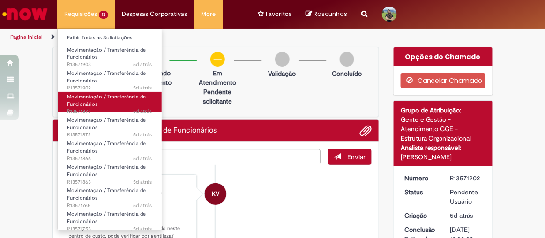
click at [76, 109] on span "5d atrás 5 dias atrás R13571873" at bounding box center [109, 111] width 85 height 7
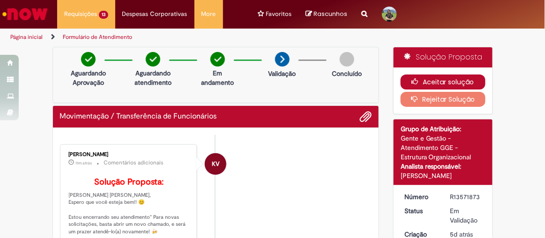
click at [415, 81] on icon "button" at bounding box center [417, 81] width 11 height 7
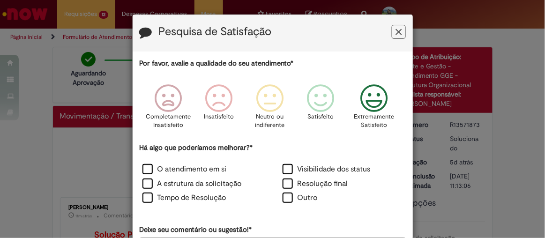
click at [367, 100] on icon "Feedback" at bounding box center [373, 98] width 35 height 28
click at [142, 169] on label "O atendimento em si" at bounding box center [184, 169] width 84 height 11
click at [142, 195] on label "Tempo de Resolução" at bounding box center [184, 198] width 84 height 11
click at [383, 204] on div "Outro" at bounding box center [343, 199] width 138 height 13
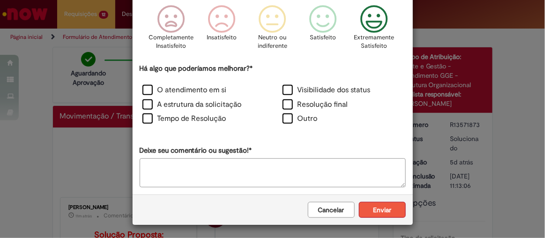
click at [382, 209] on button "Enviar" at bounding box center [382, 210] width 47 height 16
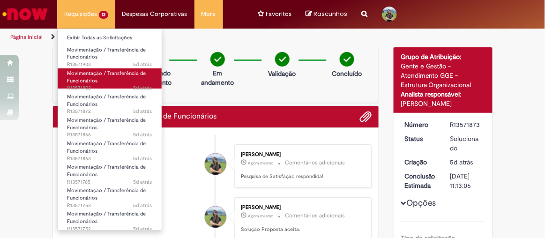
click at [90, 72] on span "Movimentação / Transferência de Funcionários" at bounding box center [106, 77] width 79 height 15
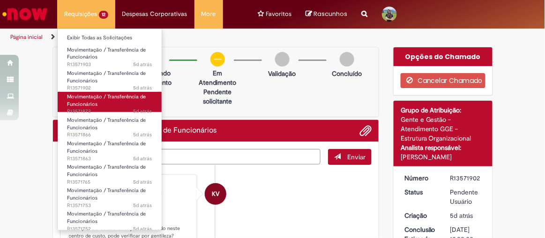
click at [115, 98] on span "Movimentação / Transferência de Funcionários" at bounding box center [106, 100] width 79 height 15
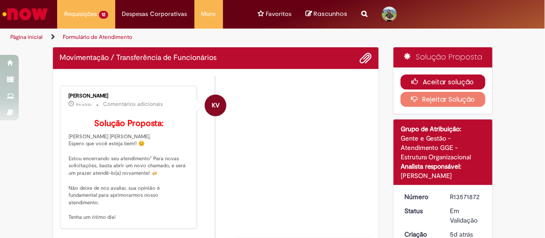
click at [418, 82] on icon "button" at bounding box center [417, 81] width 11 height 7
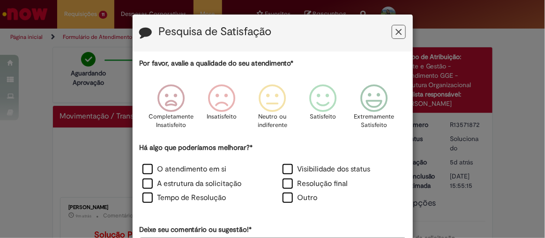
click at [401, 28] on button "Feedback" at bounding box center [399, 32] width 14 height 14
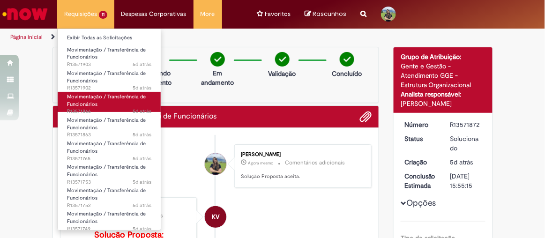
click at [82, 110] on span "5d atrás 5 dias atrás R13571866" at bounding box center [109, 111] width 84 height 7
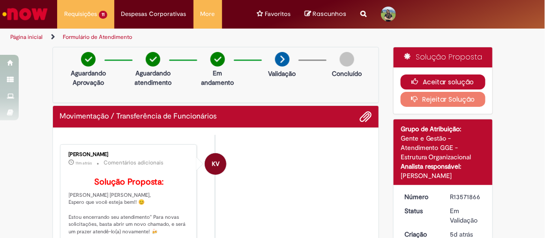
click at [440, 80] on button "Aceitar solução" at bounding box center [443, 82] width 85 height 15
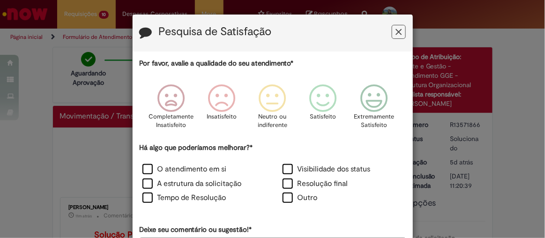
click at [392, 30] on button "Feedback" at bounding box center [399, 32] width 14 height 14
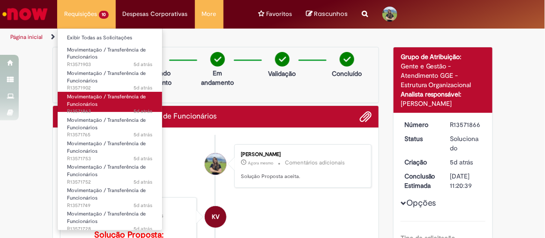
click at [78, 97] on span "Movimentação / Transferência de Funcionários" at bounding box center [106, 100] width 79 height 15
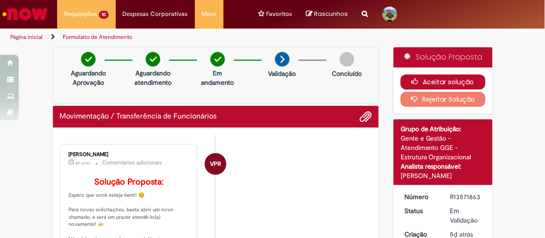
click at [416, 84] on button "Aceitar solução" at bounding box center [443, 82] width 85 height 15
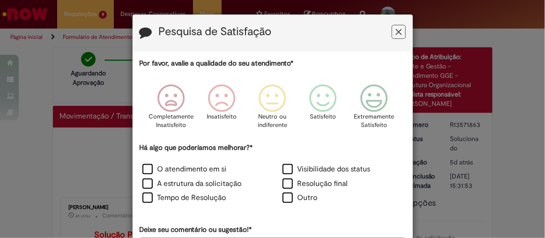
click at [398, 30] on icon "Feedback" at bounding box center [399, 32] width 6 height 10
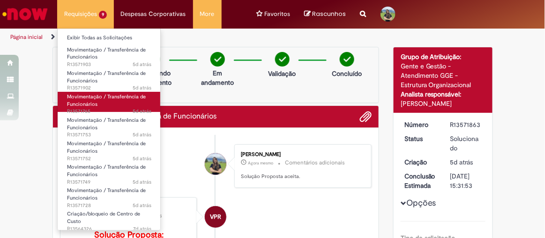
click at [70, 97] on span "Movimentação / Transferência de Funcionários" at bounding box center [106, 100] width 79 height 15
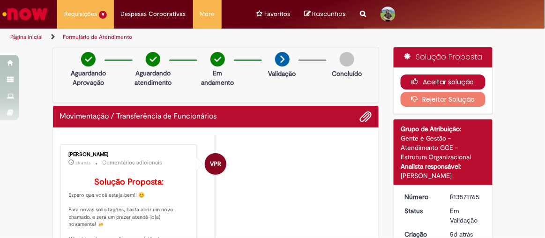
click at [420, 83] on button "Aceitar solução" at bounding box center [443, 82] width 85 height 15
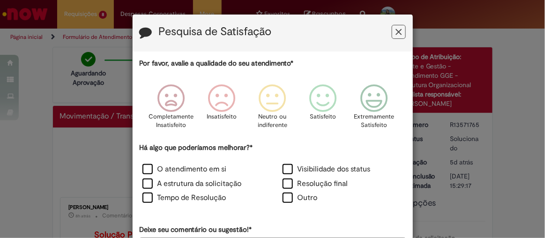
click at [396, 30] on icon "Feedback" at bounding box center [399, 32] width 6 height 10
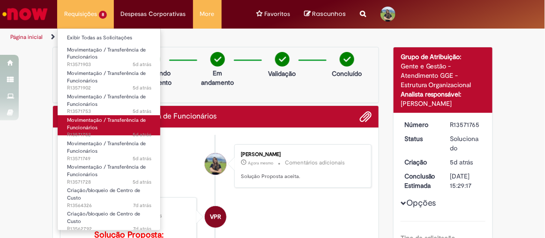
click at [83, 122] on span "Movimentação / Transferência de Funcionários" at bounding box center [106, 124] width 79 height 15
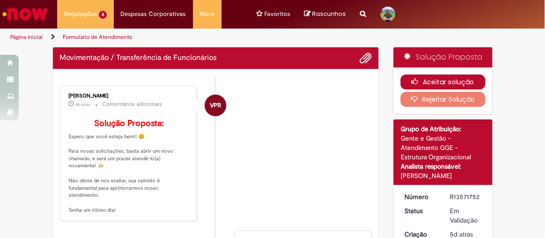
click at [433, 79] on button "Aceitar solução" at bounding box center [443, 82] width 85 height 15
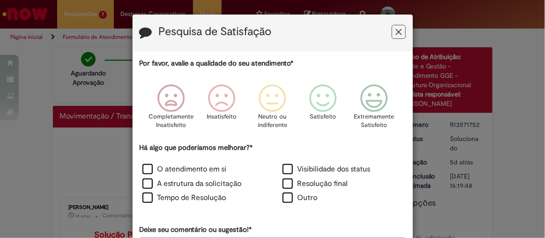
click at [396, 33] on icon "Feedback" at bounding box center [399, 32] width 6 height 10
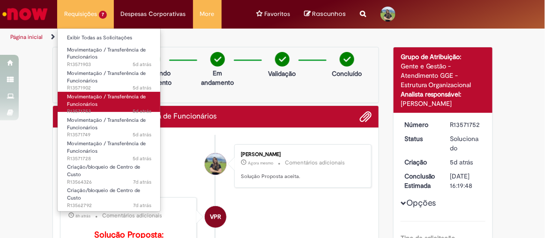
click at [89, 107] on span "Movimentação / Transferência de Funcionários" at bounding box center [106, 100] width 79 height 15
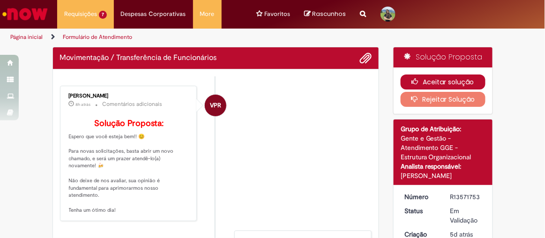
click at [440, 83] on button "Aceitar solução" at bounding box center [443, 82] width 85 height 15
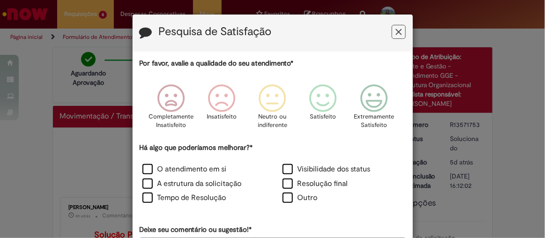
click at [396, 33] on icon "Feedback" at bounding box center [399, 32] width 6 height 10
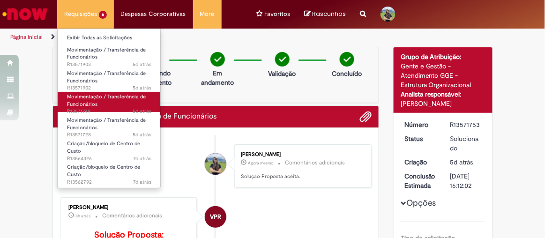
click at [95, 100] on span "Movimentação / Transferência de Funcionários" at bounding box center [106, 100] width 79 height 15
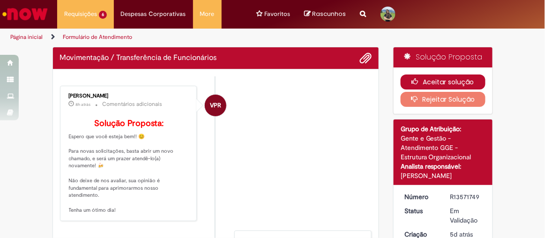
click at [423, 78] on button "Aceitar solução" at bounding box center [443, 82] width 85 height 15
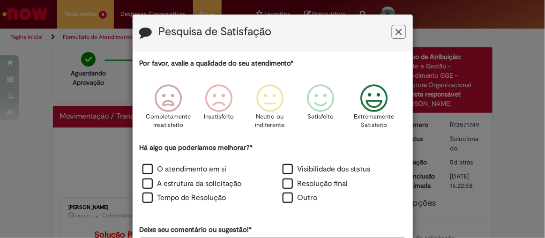
click at [368, 100] on icon "Feedback" at bounding box center [373, 98] width 35 height 28
click at [143, 168] on label "O atendimento em si" at bounding box center [184, 169] width 84 height 11
click at [142, 195] on label "Tempo de Resolução" at bounding box center [184, 198] width 84 height 11
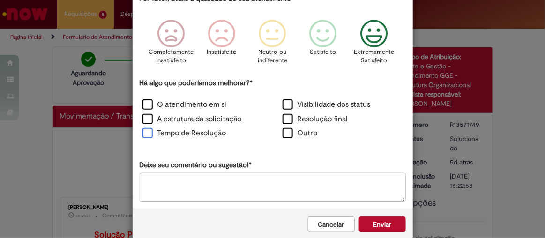
scroll to position [79, 0]
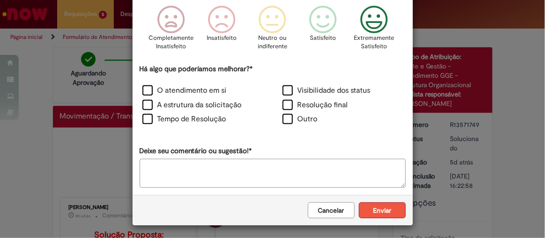
click at [382, 209] on button "Enviar" at bounding box center [382, 210] width 47 height 16
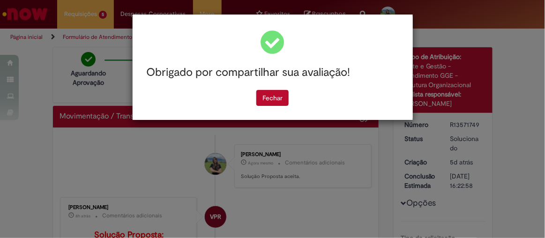
scroll to position [0, 0]
click at [272, 103] on button "Fechar" at bounding box center [272, 98] width 32 height 16
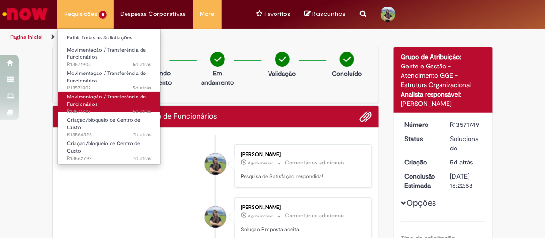
click at [89, 96] on span "Movimentação / Transferência de Funcionários" at bounding box center [106, 100] width 79 height 15
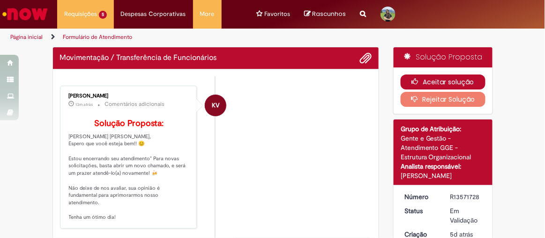
click at [458, 77] on button "Aceitar solução" at bounding box center [443, 82] width 85 height 15
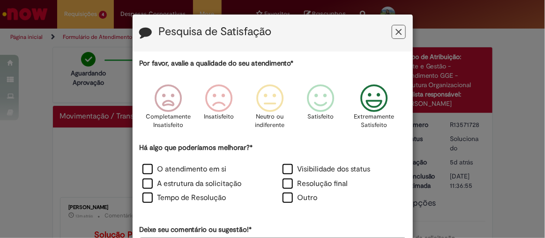
click at [368, 95] on icon "Feedback" at bounding box center [373, 98] width 35 height 28
click at [142, 164] on label "O atendimento em si" at bounding box center [184, 169] width 84 height 11
click at [142, 197] on label "Tempo de Resolução" at bounding box center [184, 198] width 84 height 11
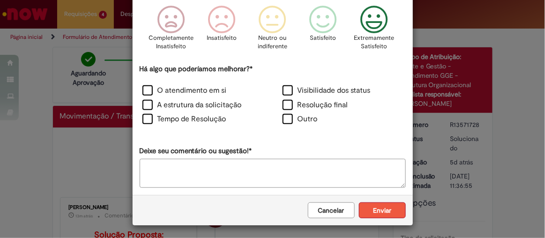
click at [390, 208] on button "Enviar" at bounding box center [382, 210] width 47 height 16
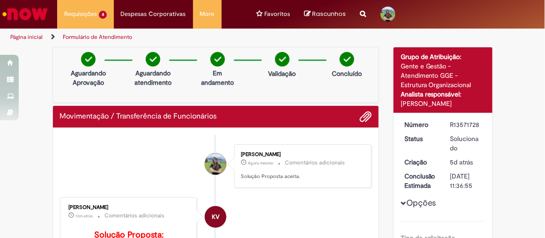
click at [284, 93] on div "Obrigado por compartilhar sua avaliação! [GEOGRAPHIC_DATA]" at bounding box center [273, 40] width 280 height 105
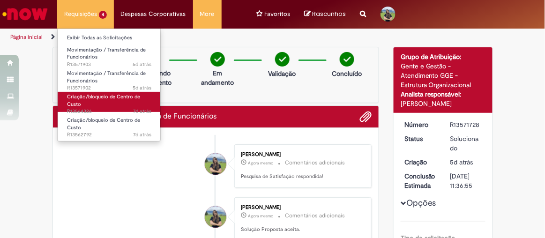
click at [94, 104] on link "Criação/bloqueio de Centro de Custo 7d atrás 7 dias atrás R13564326" at bounding box center [109, 102] width 103 height 20
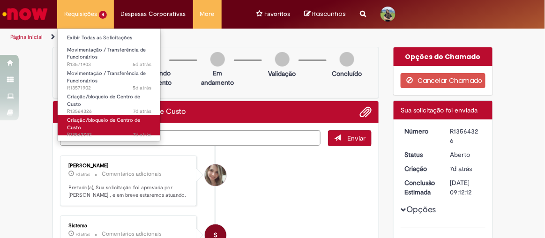
click at [95, 119] on span "Criação/bloqueio de Centro de Custo" at bounding box center [103, 124] width 73 height 15
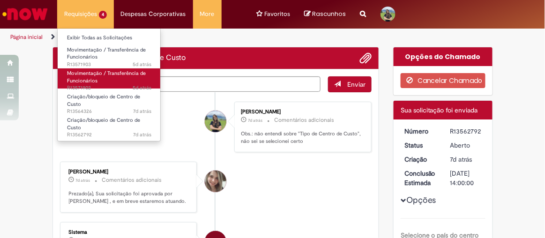
click at [99, 82] on link "Movimentação / Transferência de Funcionários 5d atrás 5 dias atrás R13571902" at bounding box center [109, 78] width 103 height 20
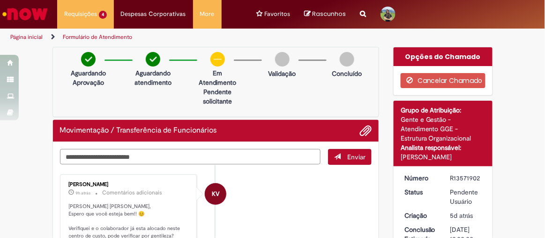
click at [146, 158] on textarea "Digite sua mensagem aqui..." at bounding box center [190, 156] width 261 height 15
type textarea "**********"
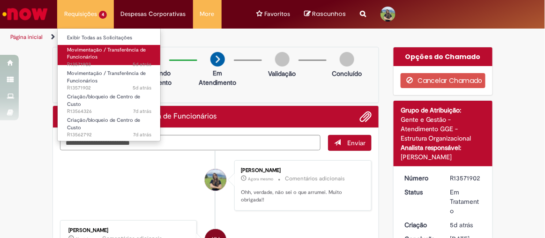
click at [93, 56] on span "Movimentação / Transferência de Funcionários" at bounding box center [106, 53] width 79 height 15
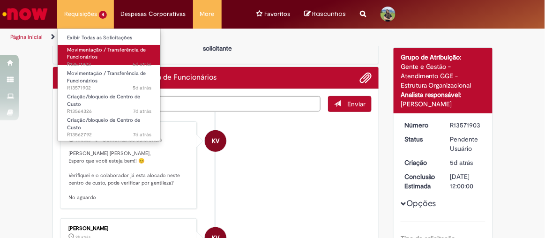
scroll to position [52, 0]
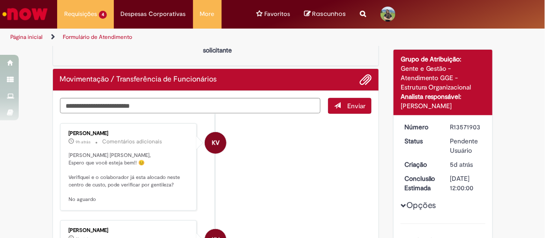
scroll to position [0, 0]
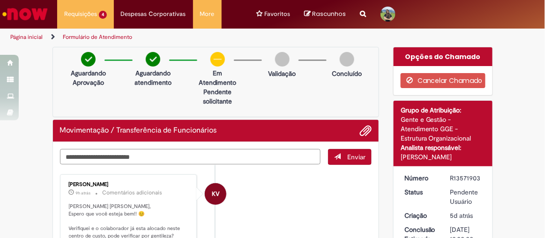
click at [85, 157] on textarea "Digite sua mensagem aqui..." at bounding box center [190, 156] width 261 height 15
click at [120, 156] on textarea "**********" at bounding box center [190, 156] width 261 height 15
click at [196, 155] on textarea "**********" at bounding box center [190, 156] width 261 height 15
type textarea "**********"
click at [347, 154] on span "Enviar" at bounding box center [356, 157] width 18 height 8
